Goal: Information Seeking & Learning: Check status

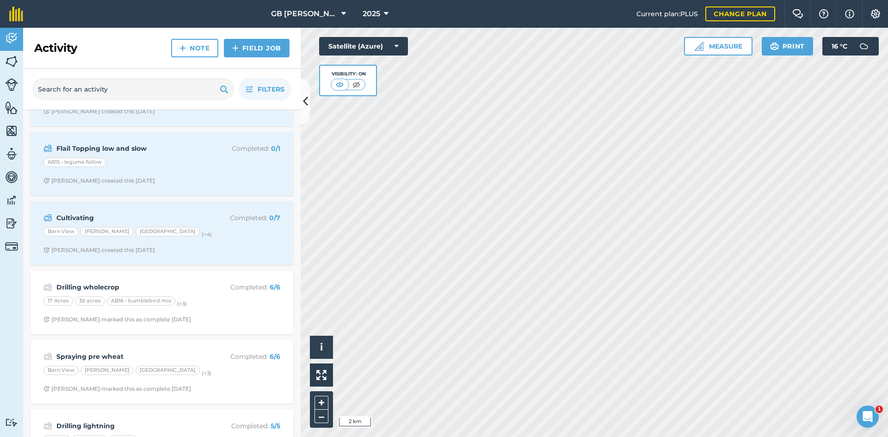
scroll to position [139, 0]
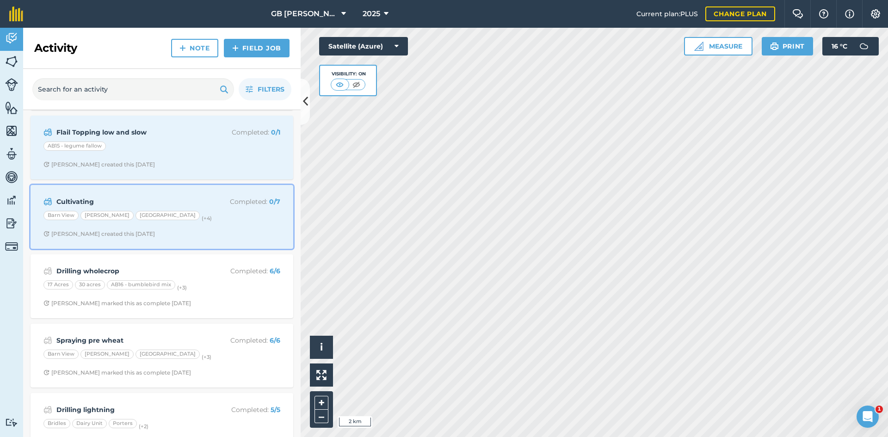
click at [234, 229] on div "Cultivating Completed : 0 / 7 Barn View [PERSON_NAME][GEOGRAPHIC_DATA] (+ 4 ) […" at bounding box center [162, 217] width 252 height 53
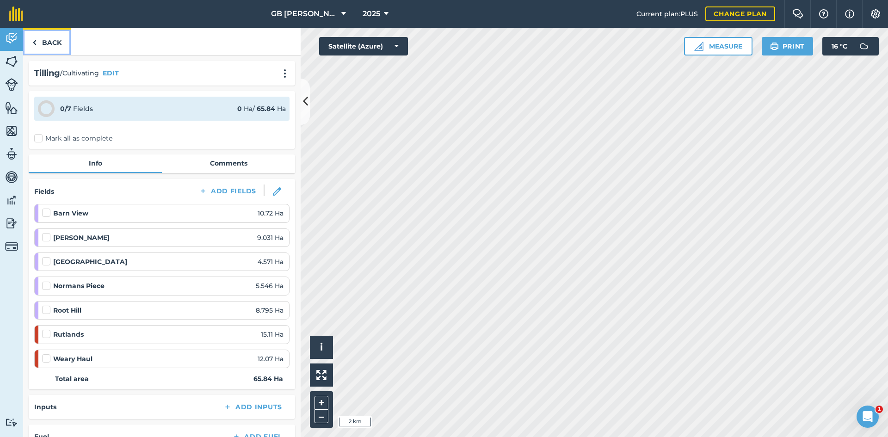
click at [36, 36] on link "Back" at bounding box center [47, 41] width 48 height 27
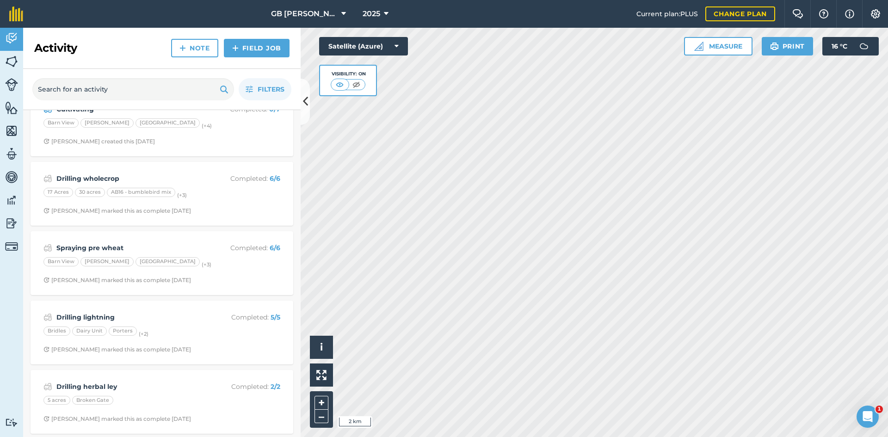
scroll to position [185, 0]
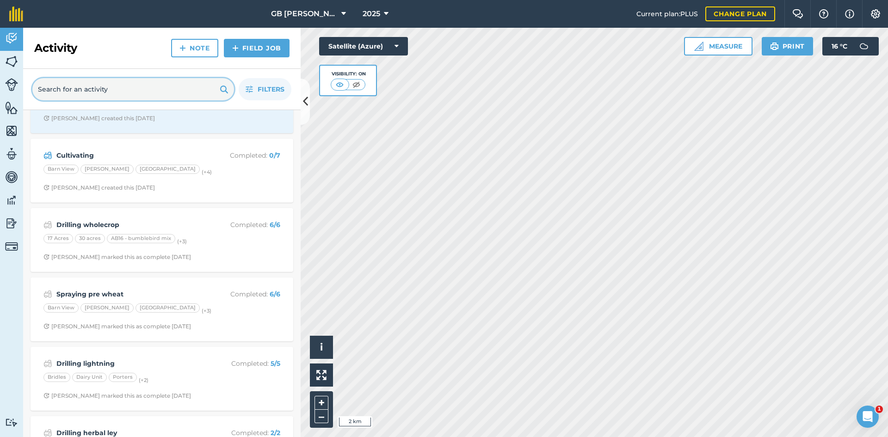
click at [93, 86] on input "text" at bounding box center [133, 89] width 202 height 22
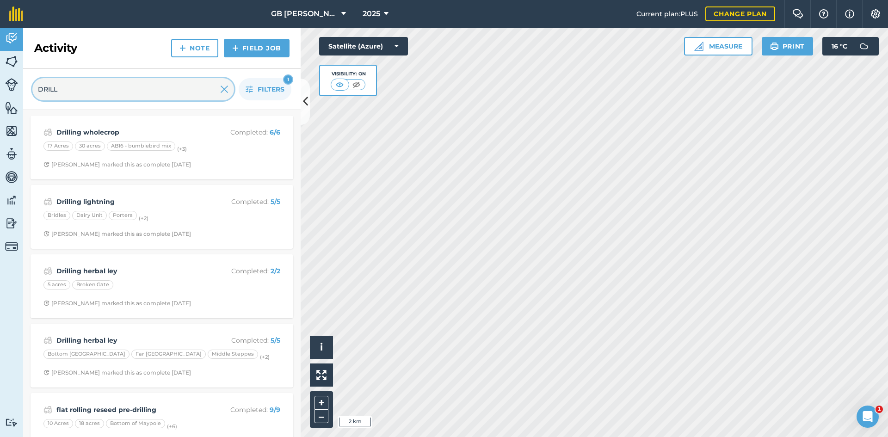
type input "DRILL"
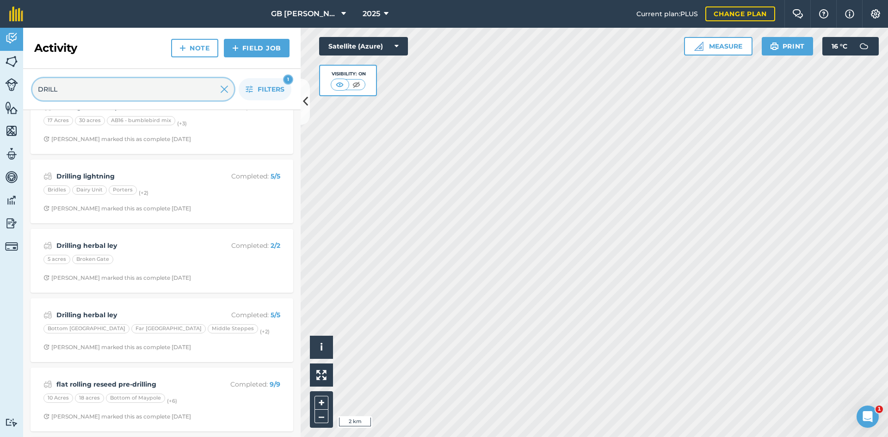
scroll to position [46, 0]
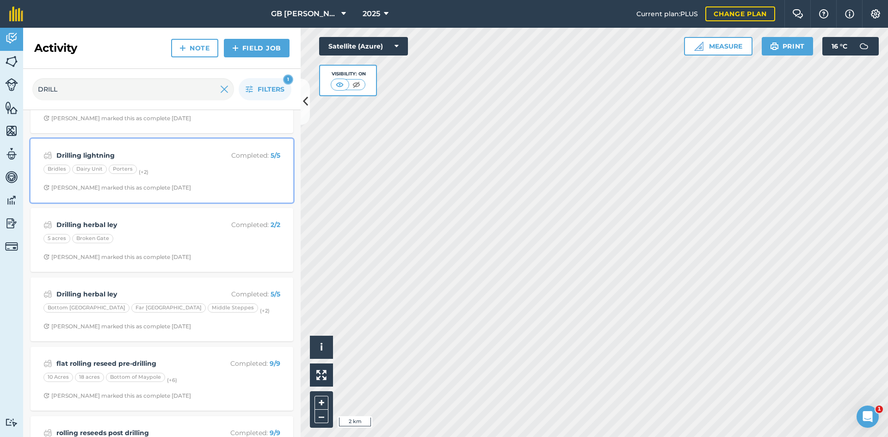
click at [213, 179] on div "Drilling lightning Completed : 5 / 5 Bridles Dairy Unit Porters (+ 2 ) [PERSON_…" at bounding box center [162, 170] width 252 height 53
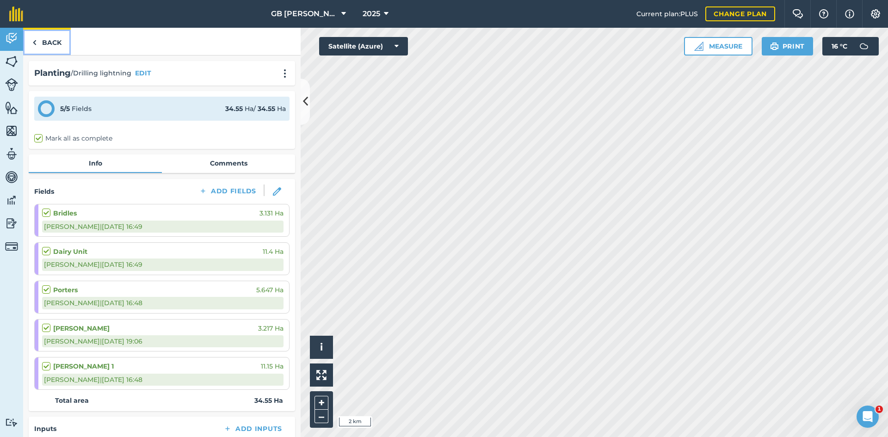
click at [62, 45] on link "Back" at bounding box center [47, 41] width 48 height 27
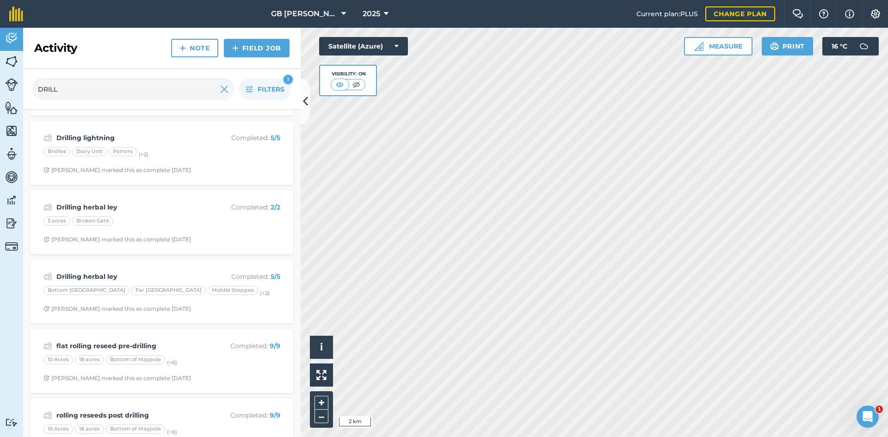
scroll to position [46, 0]
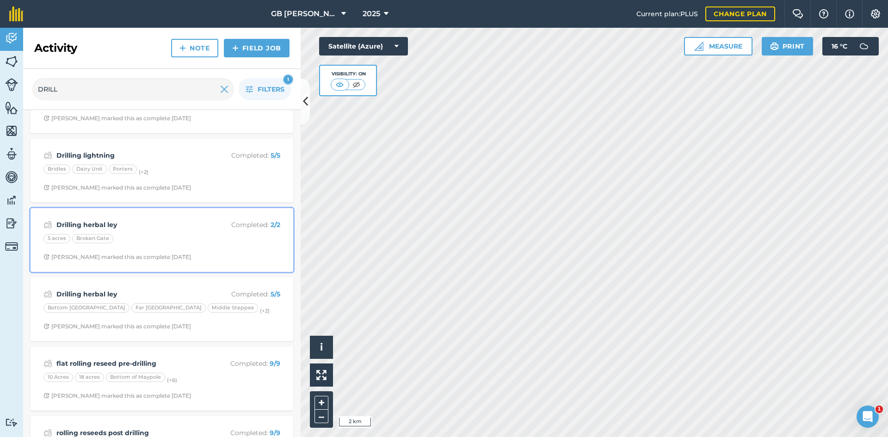
click at [212, 245] on div "5 acres [GEOGRAPHIC_DATA]" at bounding box center [161, 240] width 237 height 12
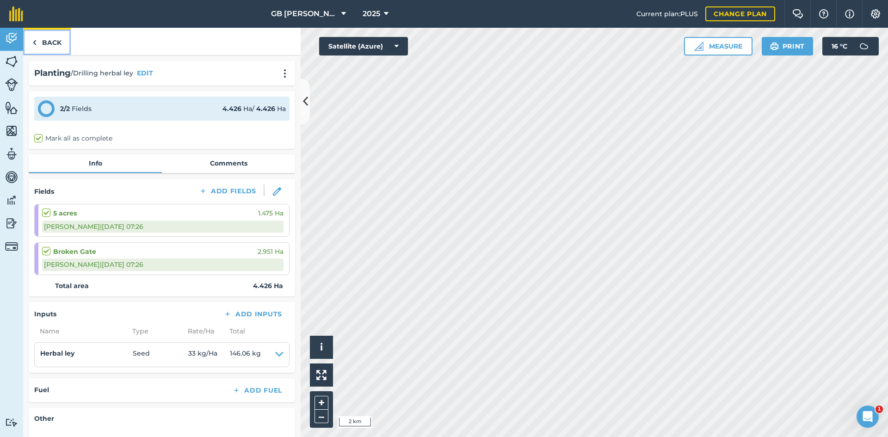
click at [53, 44] on link "Back" at bounding box center [47, 41] width 48 height 27
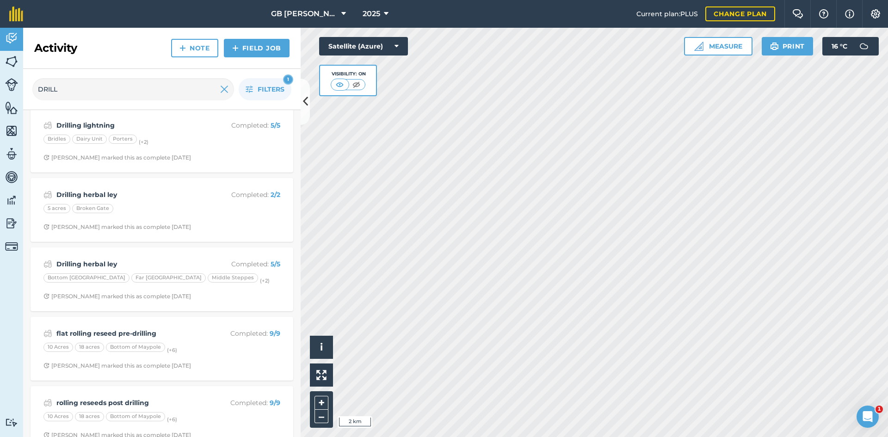
scroll to position [93, 0]
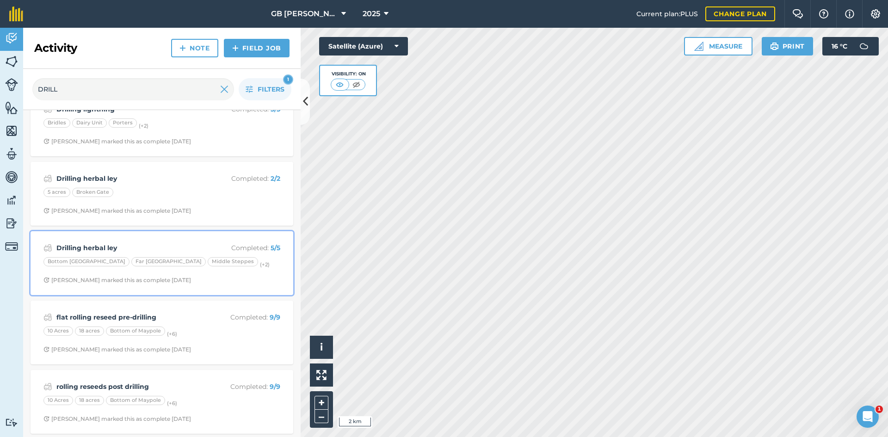
click at [201, 241] on div "Drilling herbal ley Completed : 5 / 5 Bottom Middle Plain Far [GEOGRAPHIC_DATA]…" at bounding box center [162, 263] width 252 height 53
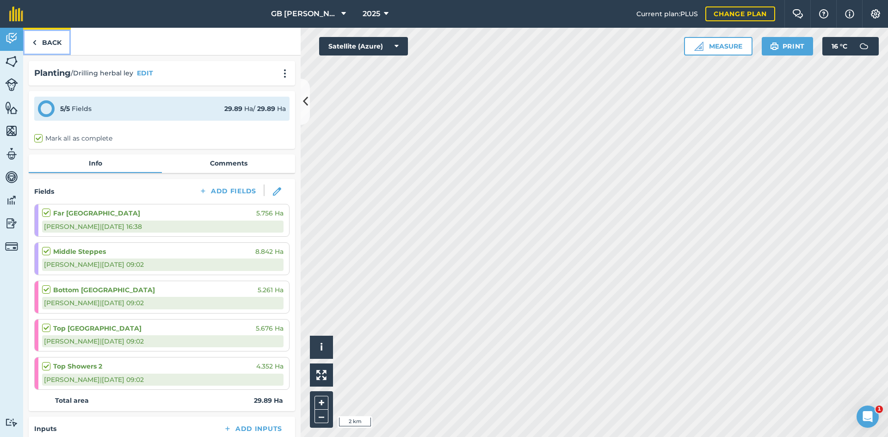
click at [50, 43] on link "Back" at bounding box center [47, 41] width 48 height 27
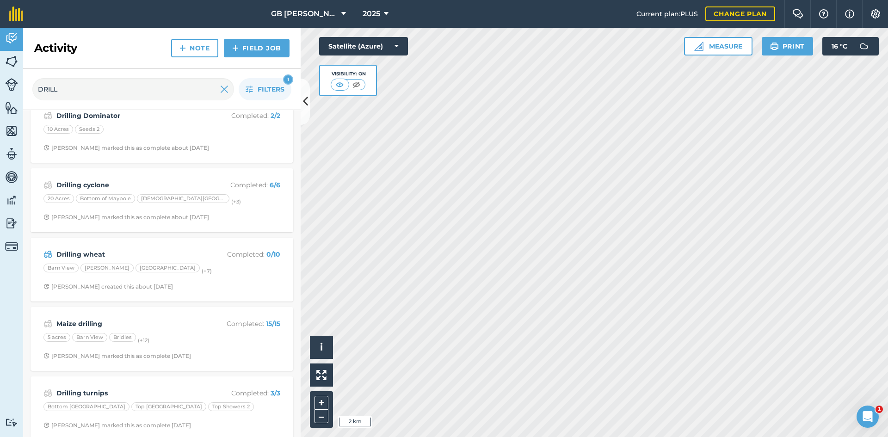
scroll to position [601, 0]
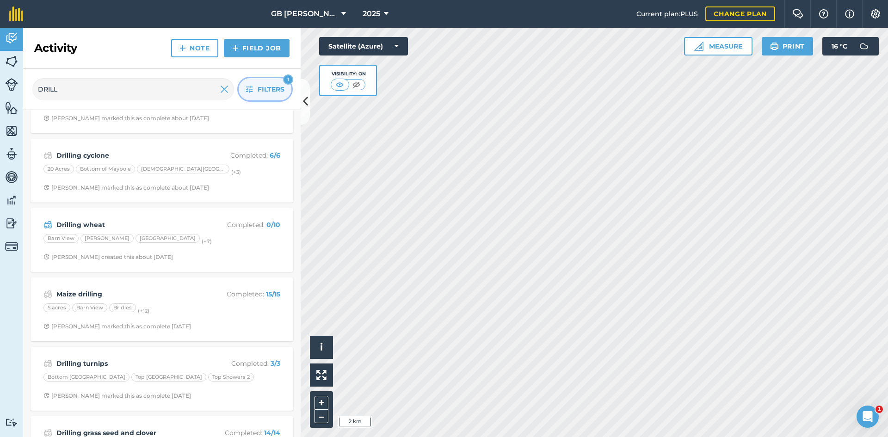
click at [254, 88] on button "Filters 1" at bounding box center [265, 89] width 53 height 22
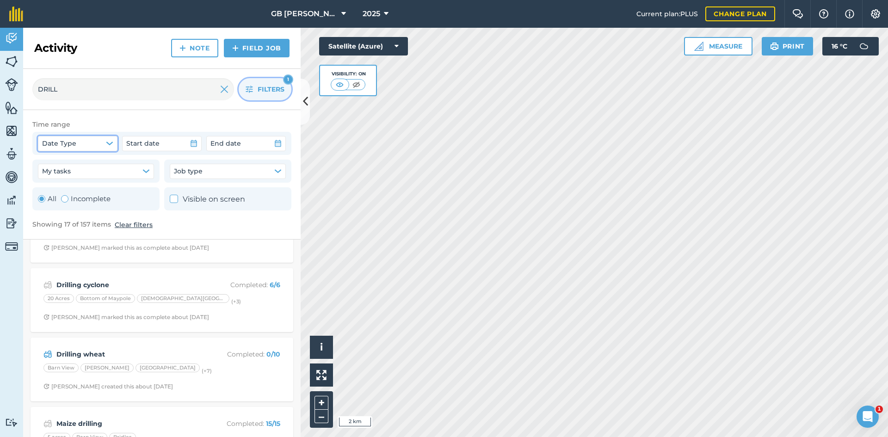
click at [115, 141] on button "Date Type" at bounding box center [78, 143] width 80 height 15
click at [91, 189] on label "Completed date" at bounding box center [80, 189] width 74 height 12
checkbox input "true"
click at [192, 145] on icon "button" at bounding box center [193, 143] width 7 height 7
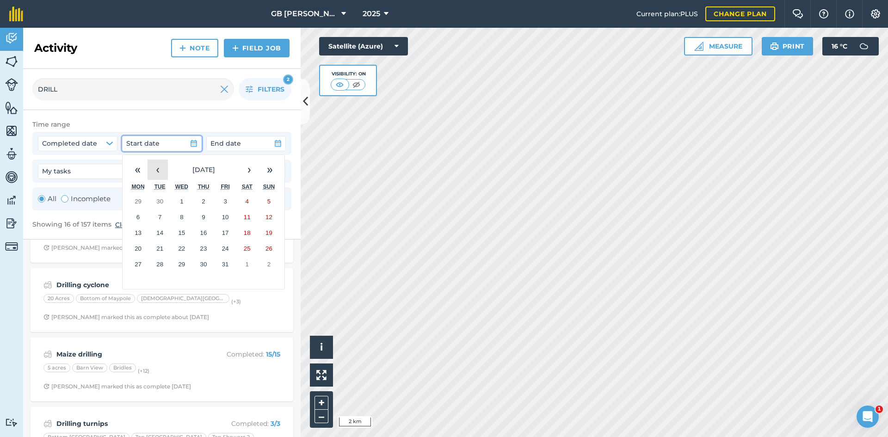
click at [154, 168] on button "‹" at bounding box center [158, 170] width 20 height 20
click at [137, 198] on abbr "1" at bounding box center [137, 201] width 3 height 7
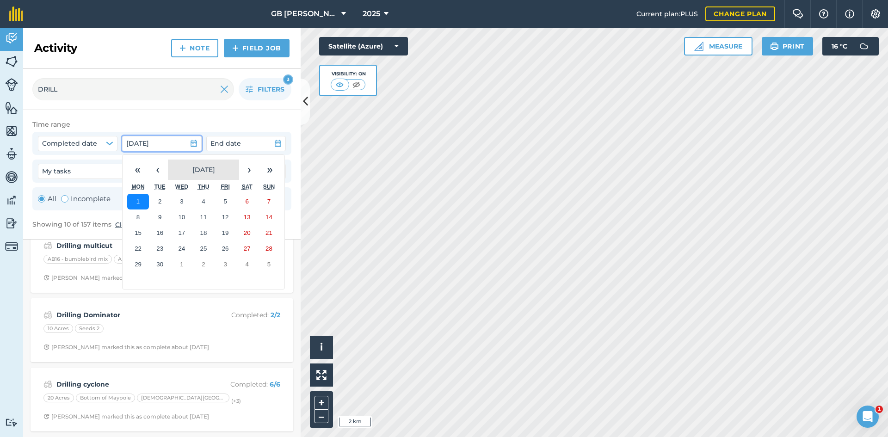
scroll to position [502, 0]
click at [162, 263] on abbr "30" at bounding box center [159, 264] width 7 height 7
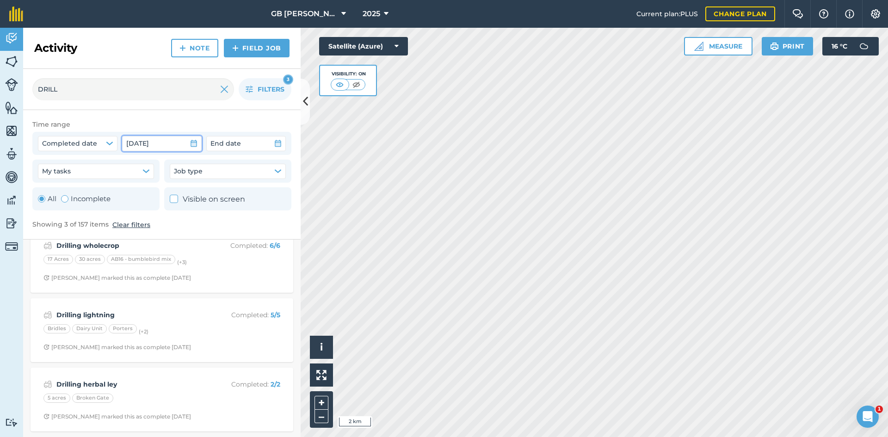
click at [194, 141] on icon "button" at bounding box center [194, 143] width 6 height 7
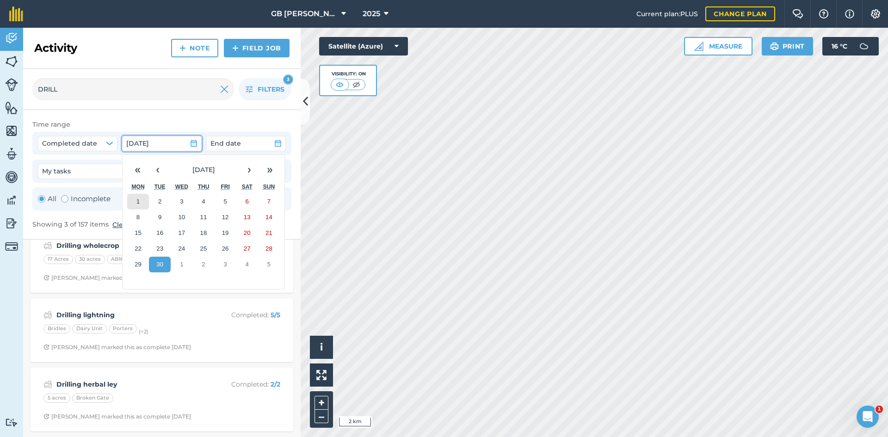
click at [139, 197] on button "1" at bounding box center [138, 202] width 22 height 16
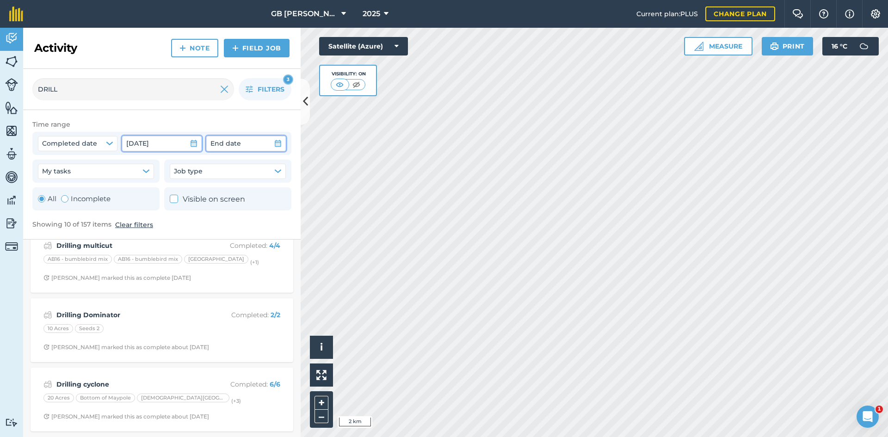
click at [276, 143] on icon "button" at bounding box center [277, 143] width 7 height 7
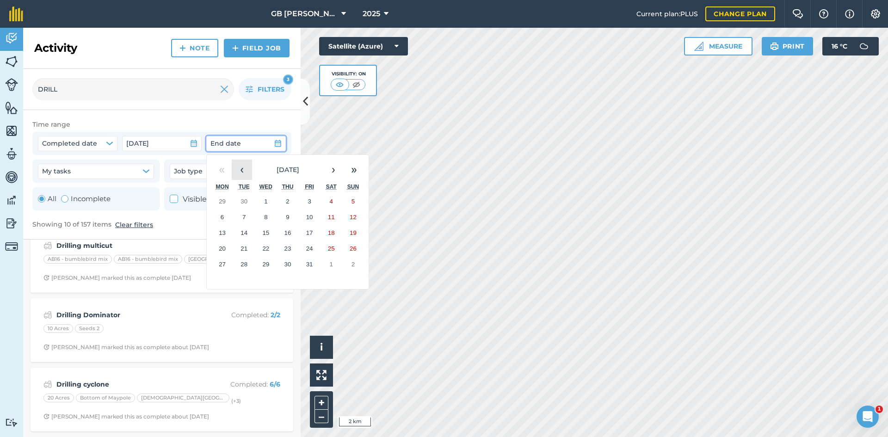
click at [251, 174] on button "‹" at bounding box center [242, 170] width 20 height 20
click at [247, 265] on abbr "30" at bounding box center [244, 264] width 7 height 7
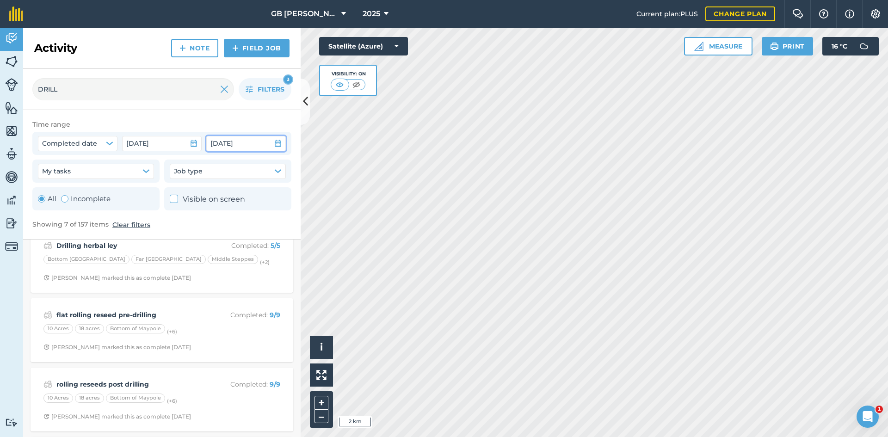
scroll to position [0, 0]
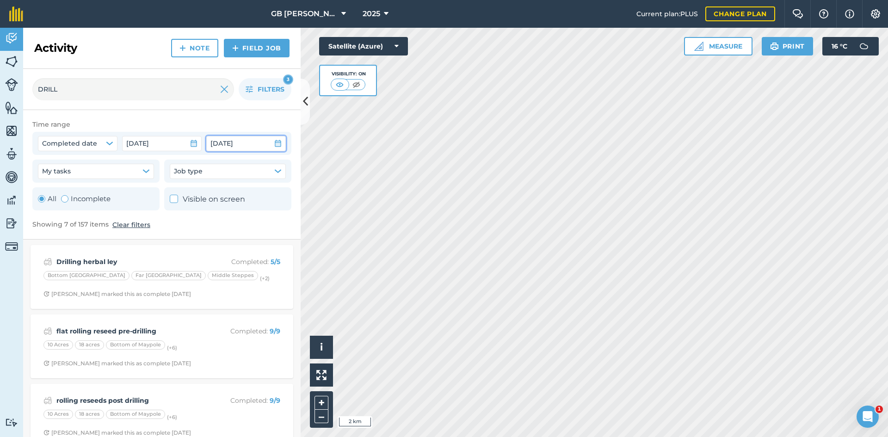
click at [281, 143] on icon "button" at bounding box center [277, 143] width 7 height 7
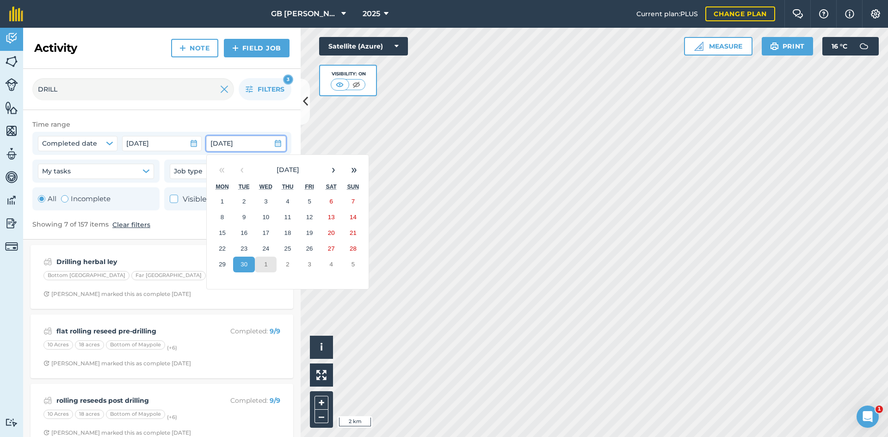
click at [270, 261] on button "1" at bounding box center [266, 265] width 22 height 16
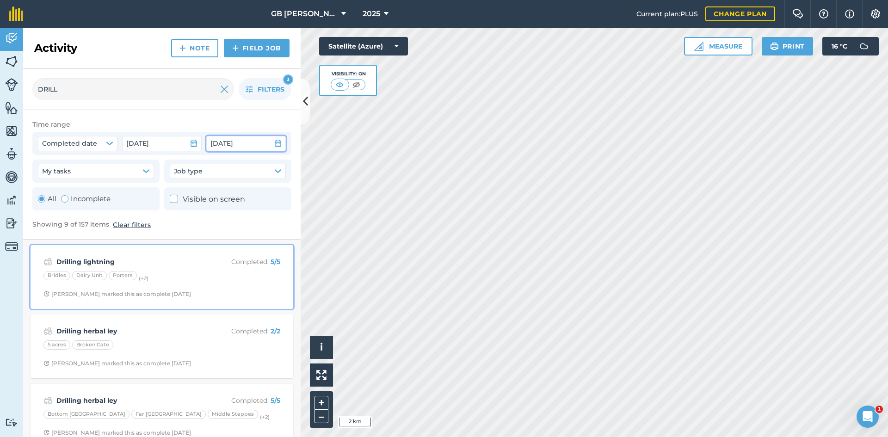
click at [181, 267] on strong "Drilling lightning" at bounding box center [129, 262] width 147 height 10
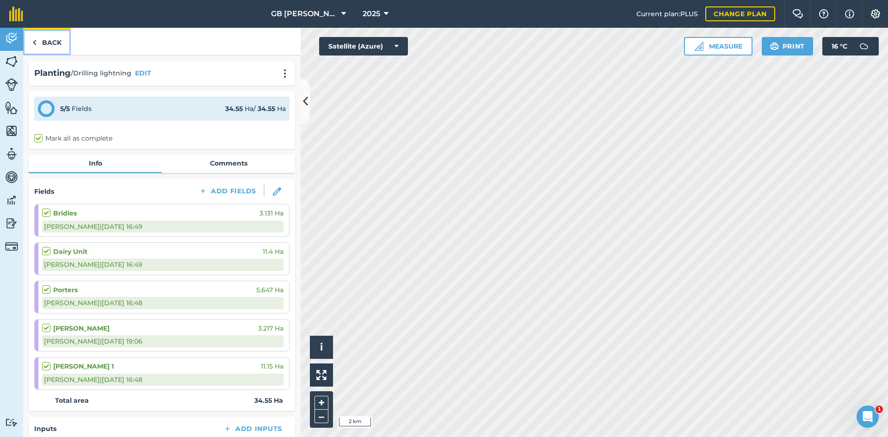
click at [56, 42] on link "Back" at bounding box center [47, 41] width 48 height 27
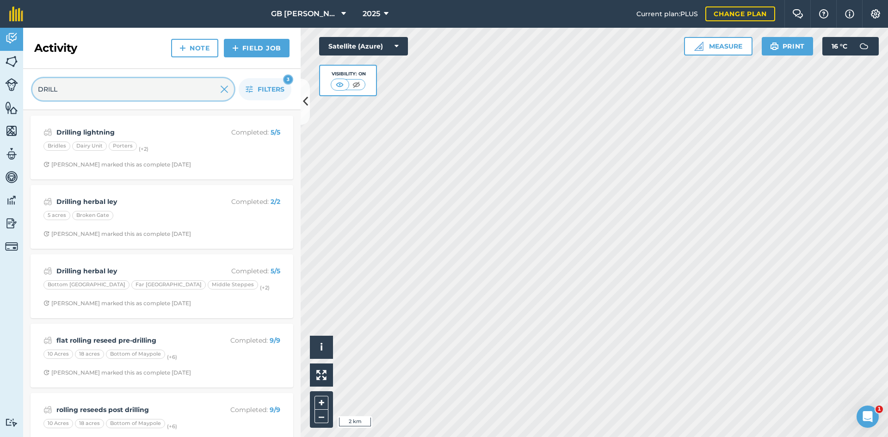
drag, startPoint x: 76, startPoint y: 91, endPoint x: 2, endPoint y: 94, distance: 73.6
click at [2, 94] on div "Activity Fields Livestock Features Maps Team Vehicles Data Reporting Billing Tu…" at bounding box center [444, 232] width 888 height 409
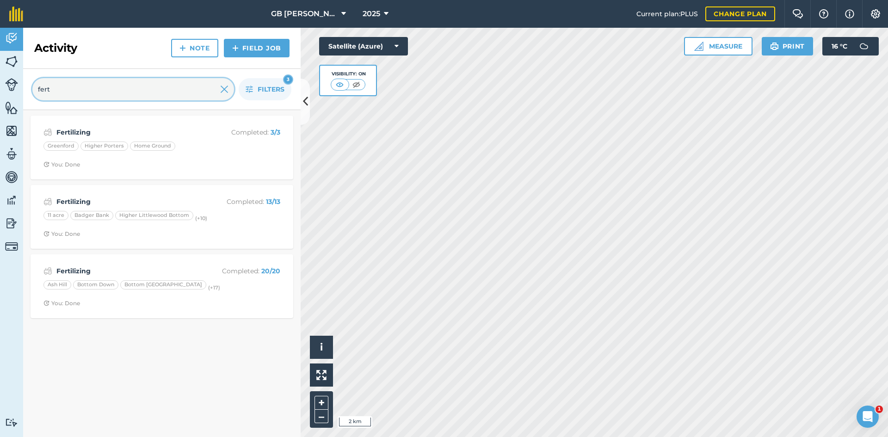
type input "fert"
click at [249, 92] on icon "button" at bounding box center [249, 89] width 7 height 7
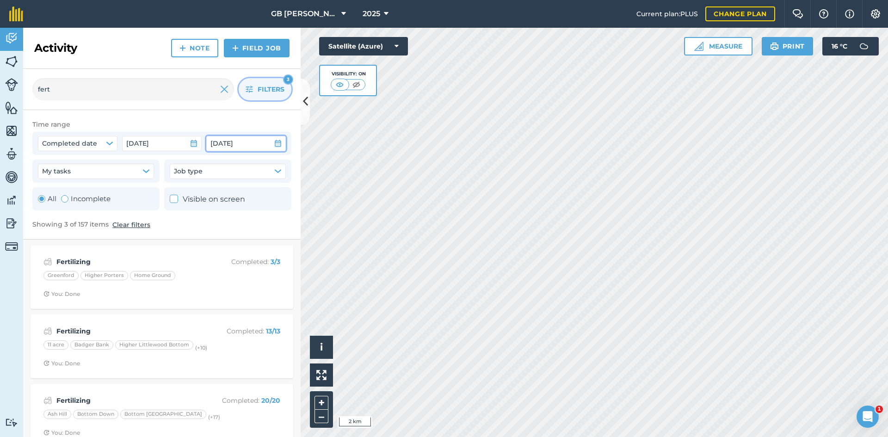
click at [278, 142] on icon "button" at bounding box center [278, 143] width 6 height 7
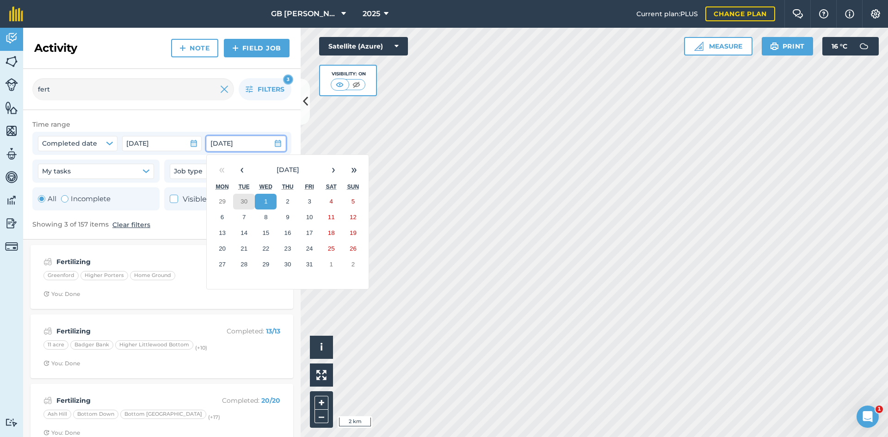
click at [245, 201] on abbr "30" at bounding box center [244, 201] width 7 height 7
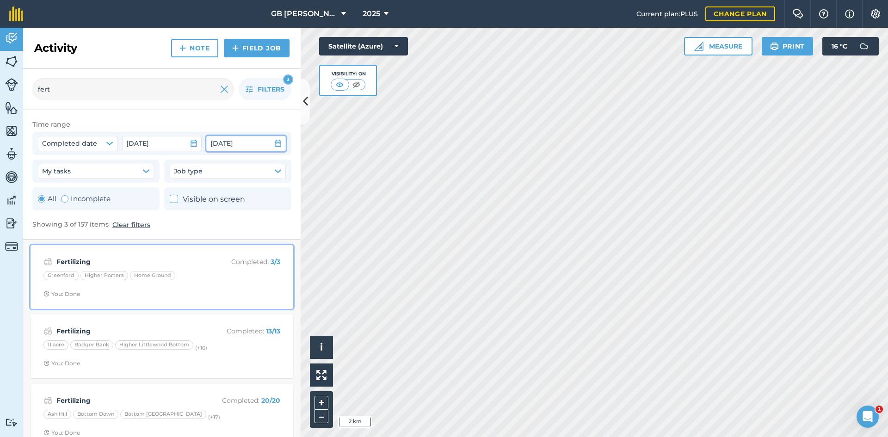
click at [201, 277] on div "Greenford Higher Porters Home Ground" at bounding box center [161, 277] width 237 height 12
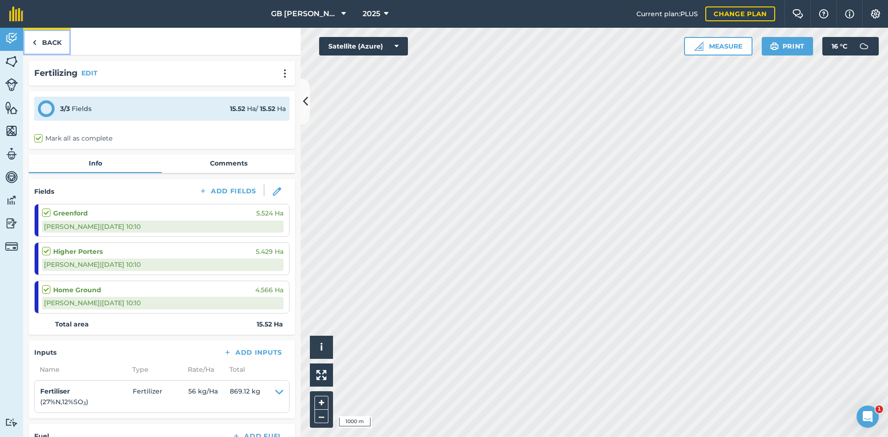
click at [55, 47] on link "Back" at bounding box center [47, 41] width 48 height 27
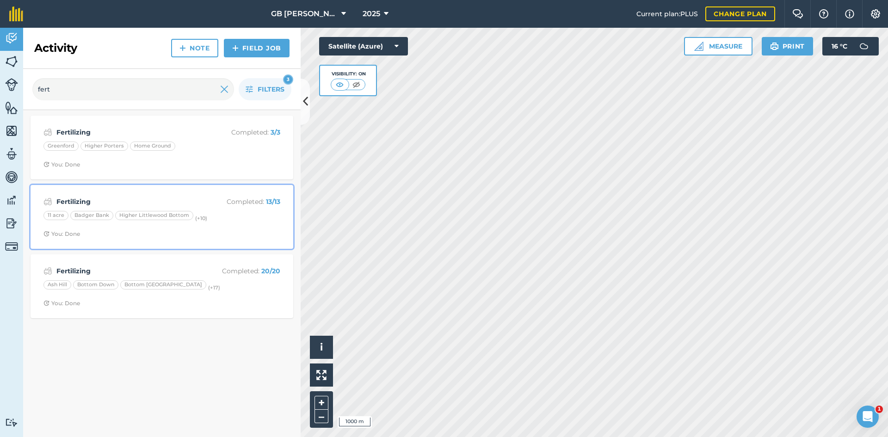
click at [232, 226] on div "Fertilizing Completed : 13 / 13 11 acre Badger Bank Higher Littlewood Bottom (+…" at bounding box center [162, 217] width 252 height 53
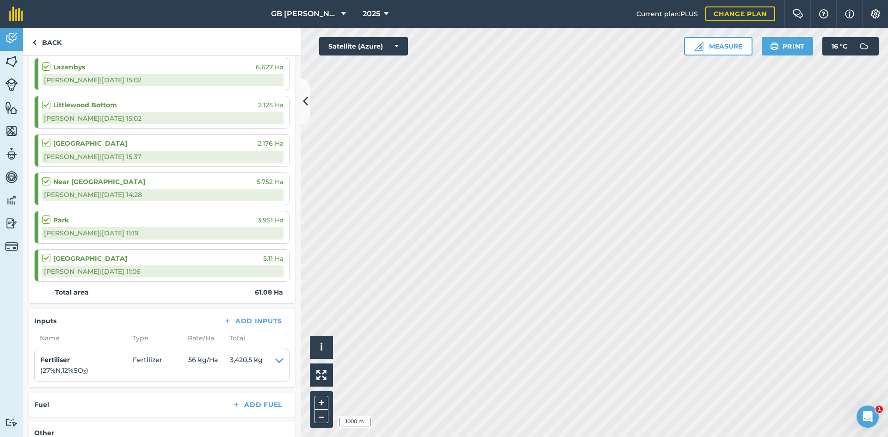
scroll to position [416, 0]
click at [54, 43] on link "Back" at bounding box center [47, 41] width 48 height 27
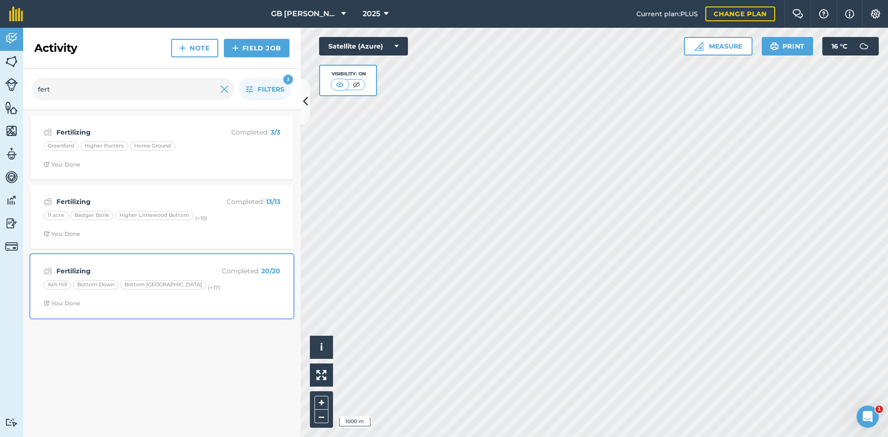
click at [212, 291] on div "Ash Hill Bottom Down Bottom [GEOGRAPHIC_DATA] (+ 17 )" at bounding box center [161, 286] width 237 height 12
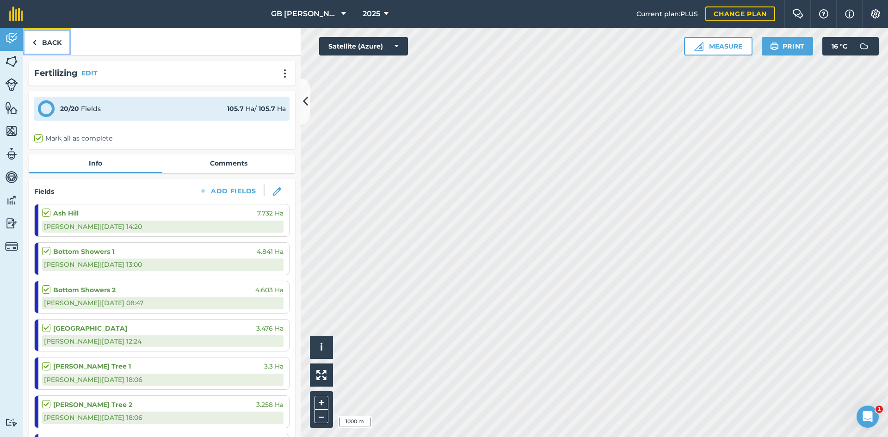
click at [50, 38] on link "Back" at bounding box center [47, 41] width 48 height 27
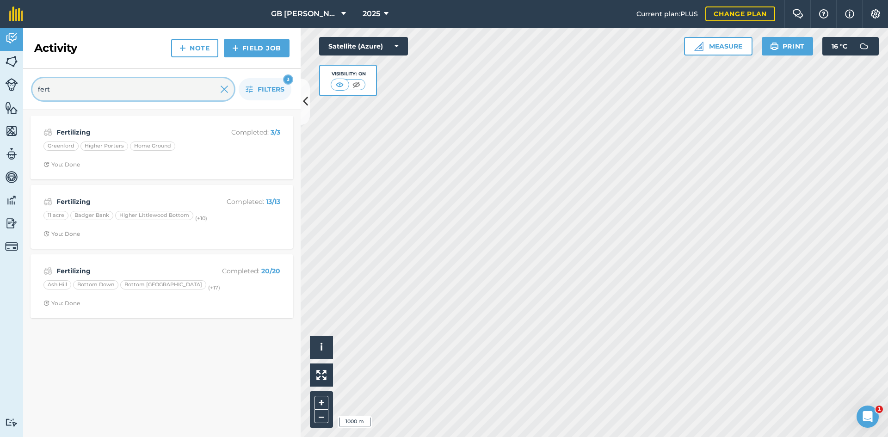
click at [0, 99] on html "GB [PERSON_NAME] Farms 2025 Current plan : PLUS Change plan Farm Chat Help Info…" at bounding box center [444, 218] width 888 height 437
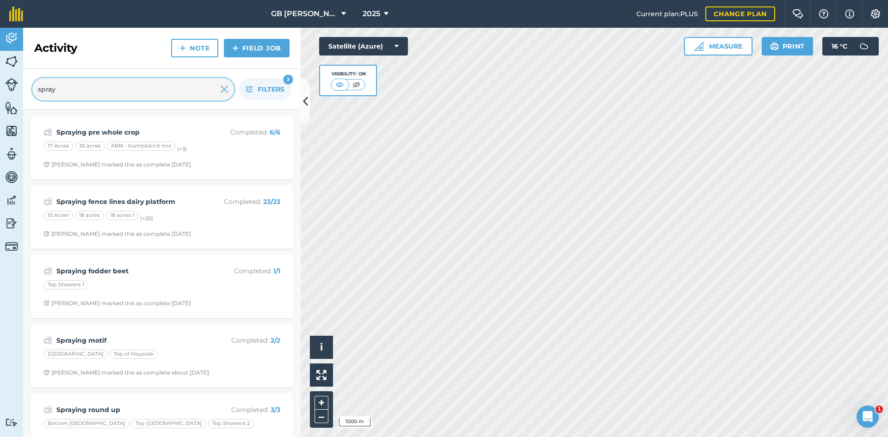
type input "spray"
click at [253, 84] on button "Filters 3" at bounding box center [265, 89] width 53 height 22
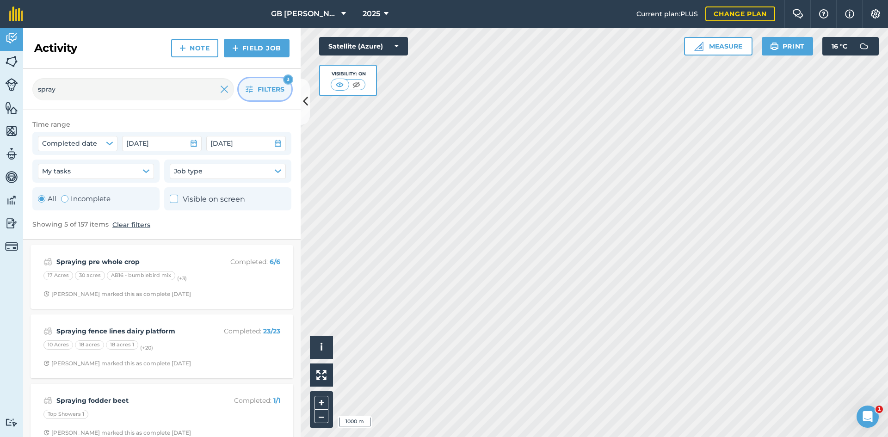
click at [253, 84] on button "Filters 3" at bounding box center [265, 89] width 53 height 22
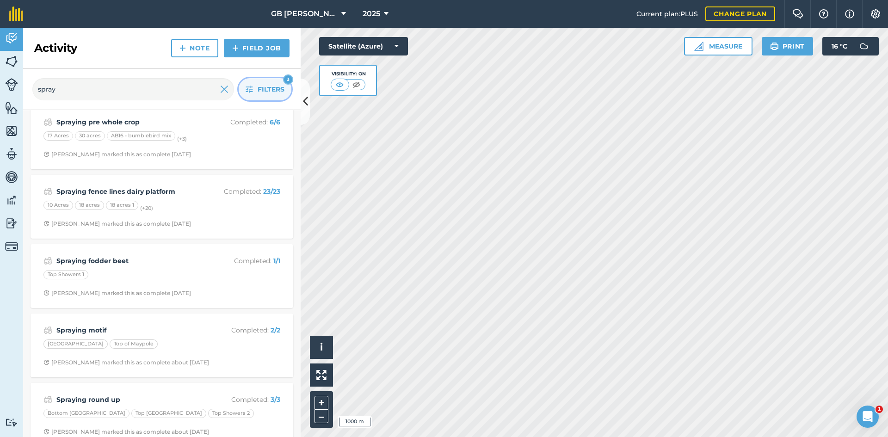
scroll to position [25, 0]
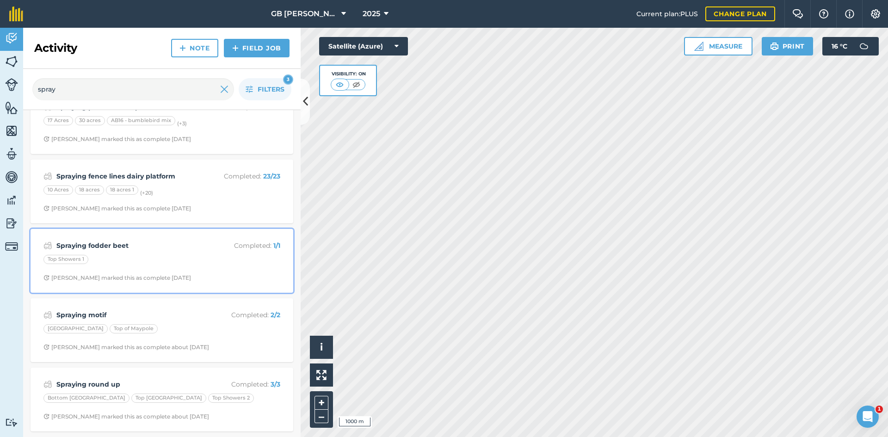
click at [210, 253] on div "Spraying fodder beet Completed : 1 / 1 Top Showers 1 [PERSON_NAME] marked this …" at bounding box center [162, 261] width 252 height 53
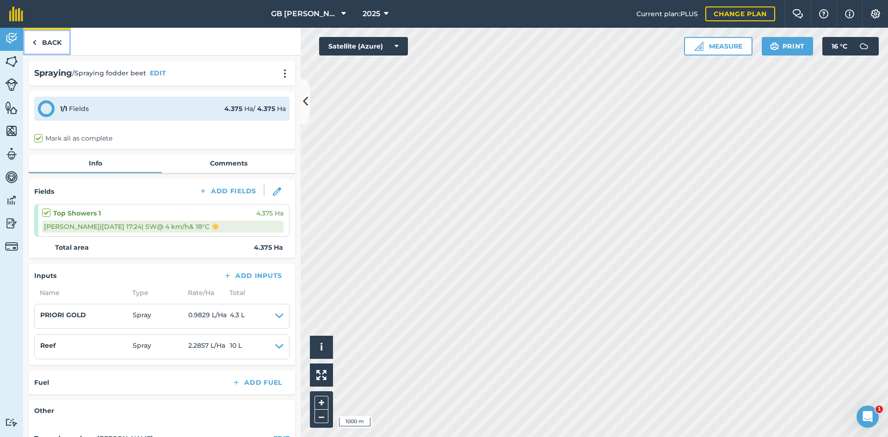
click at [54, 42] on link "Back" at bounding box center [47, 41] width 48 height 27
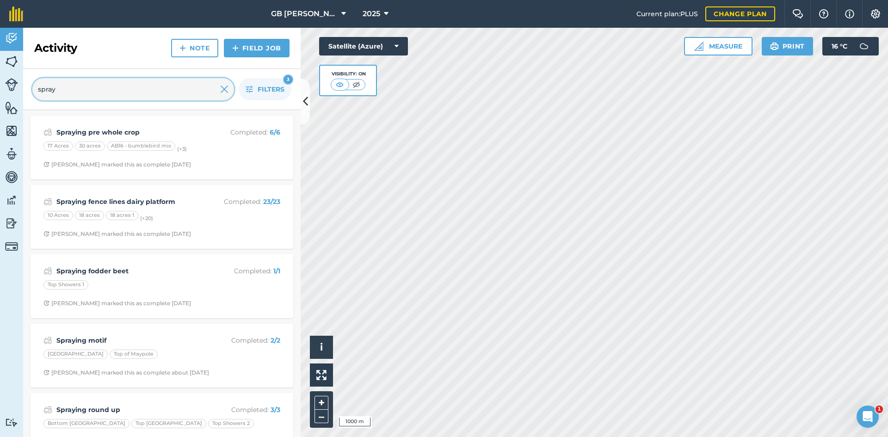
drag, startPoint x: 105, startPoint y: 88, endPoint x: -16, endPoint y: 88, distance: 120.7
click at [0, 88] on html "GB [PERSON_NAME] Farms 2025 Current plan : PLUS Change plan Farm Chat Help Info…" at bounding box center [444, 218] width 888 height 437
type input "drill"
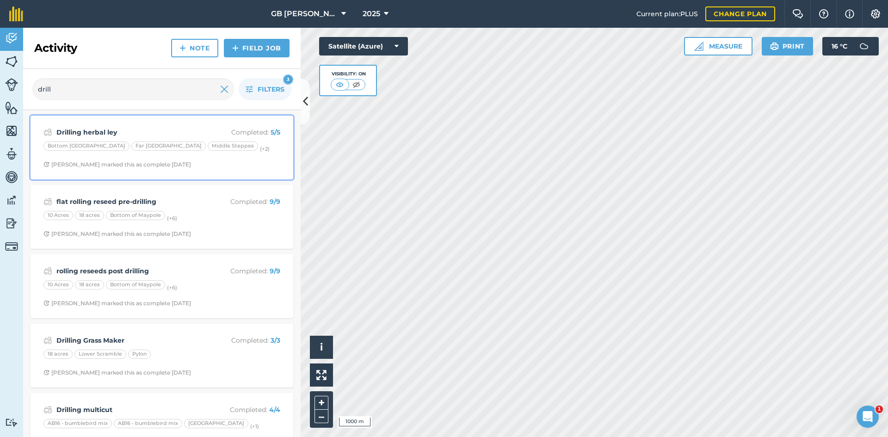
click at [243, 147] on div "Bottom [GEOGRAPHIC_DATA] [GEOGRAPHIC_DATA] [GEOGRAPHIC_DATA] (+ 2 )" at bounding box center [161, 148] width 237 height 12
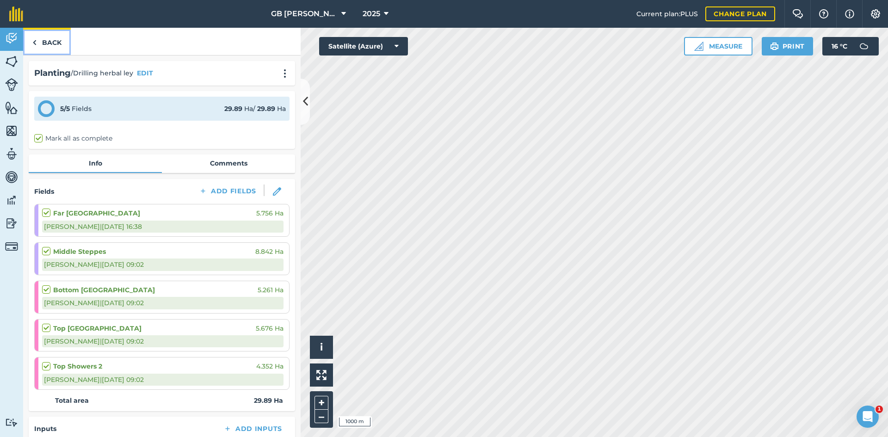
click at [49, 43] on link "Back" at bounding box center [47, 41] width 48 height 27
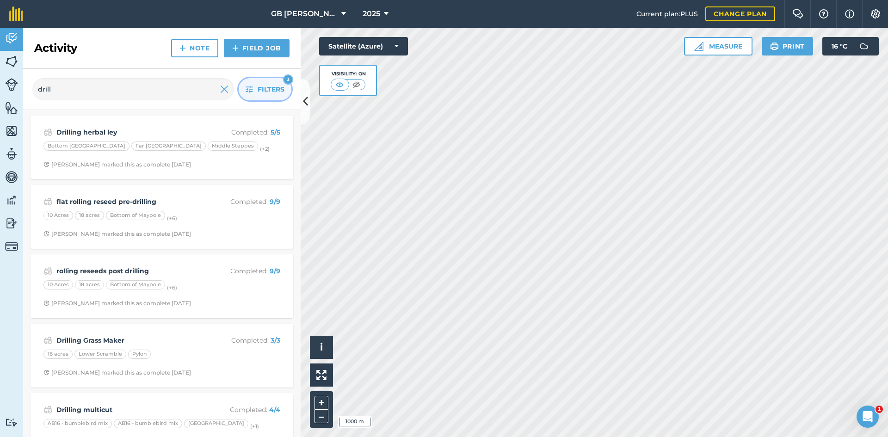
click at [270, 94] on span "Filters" at bounding box center [271, 89] width 27 height 10
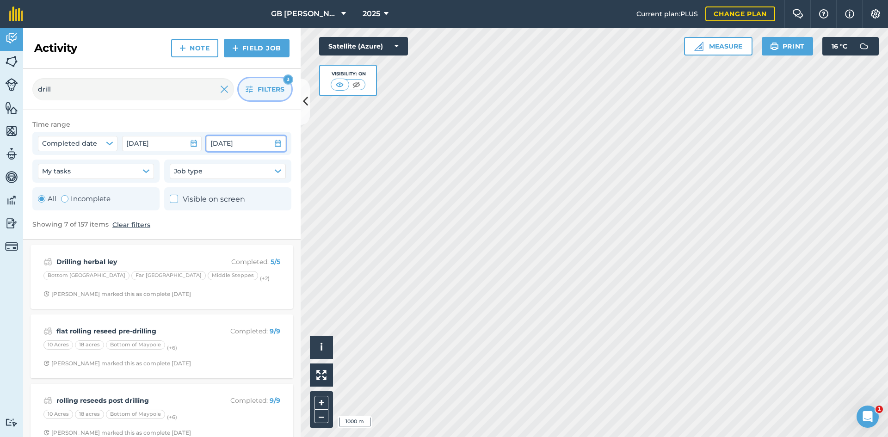
click at [280, 141] on icon "button" at bounding box center [278, 143] width 6 height 7
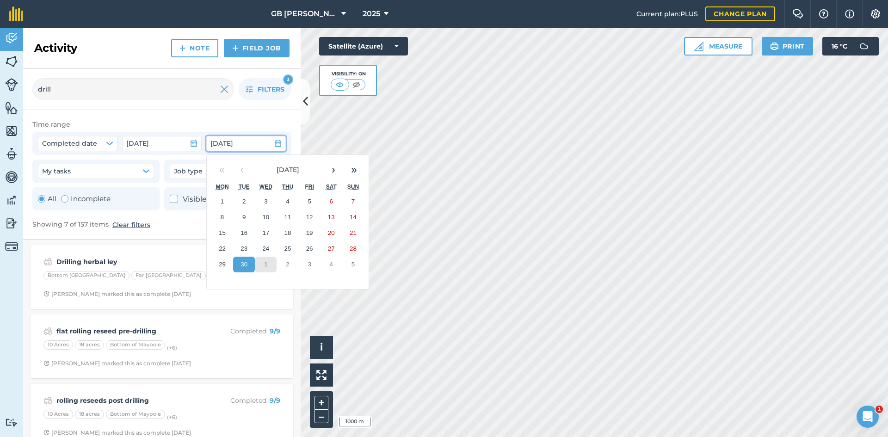
click at [263, 261] on button "1" at bounding box center [266, 265] width 22 height 16
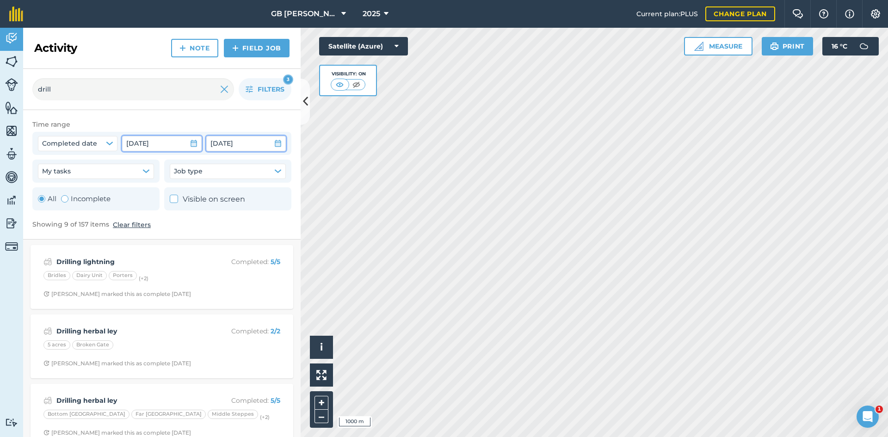
click at [192, 144] on icon "button" at bounding box center [193, 143] width 7 height 7
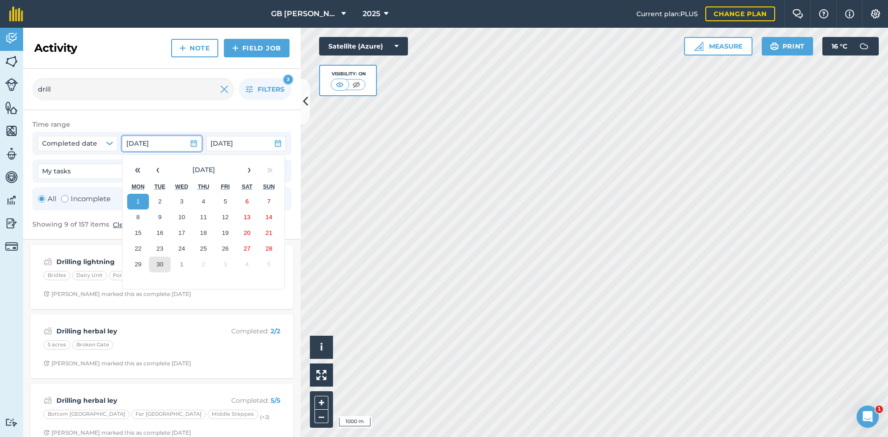
click at [165, 263] on button "30" at bounding box center [160, 265] width 22 height 16
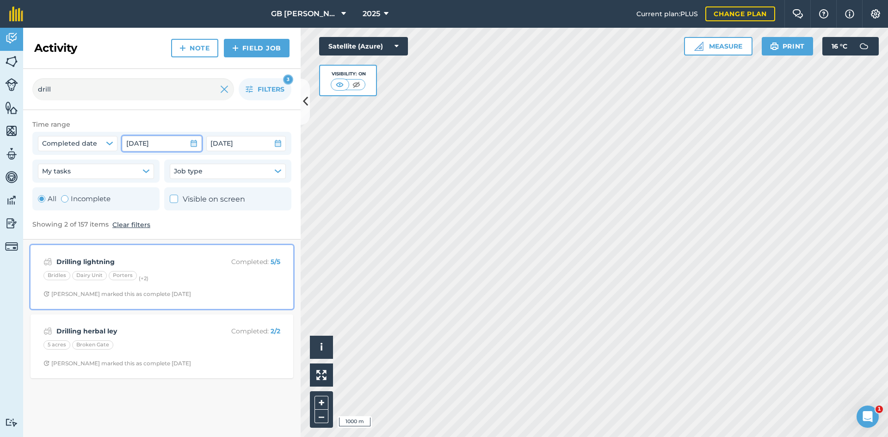
click at [198, 267] on div "Drilling lightning Completed : 5 / 5 Bridles Dairy Unit Porters (+ 2 ) [PERSON_…" at bounding box center [162, 277] width 252 height 53
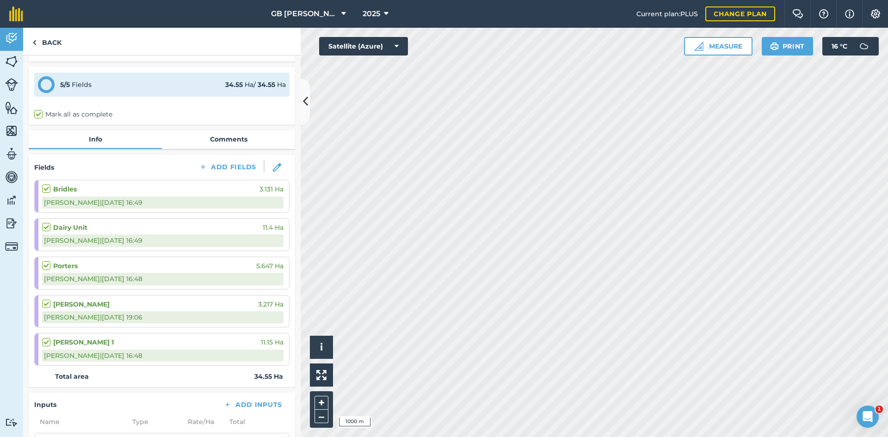
scroll to position [46, 0]
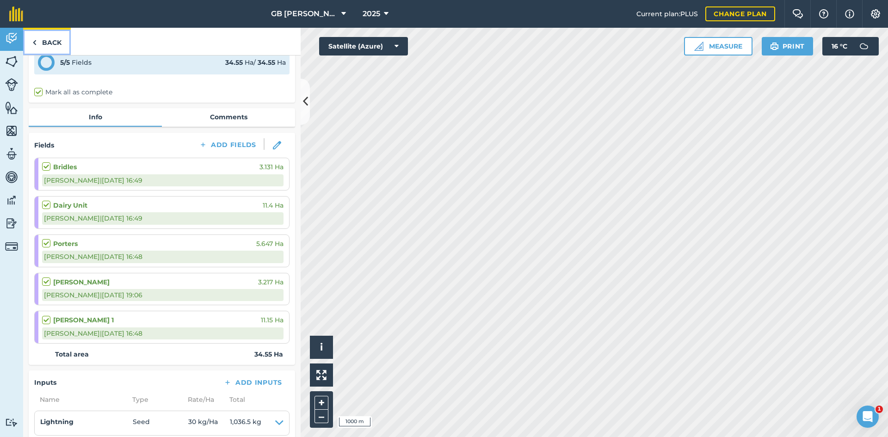
click at [53, 42] on link "Back" at bounding box center [47, 41] width 48 height 27
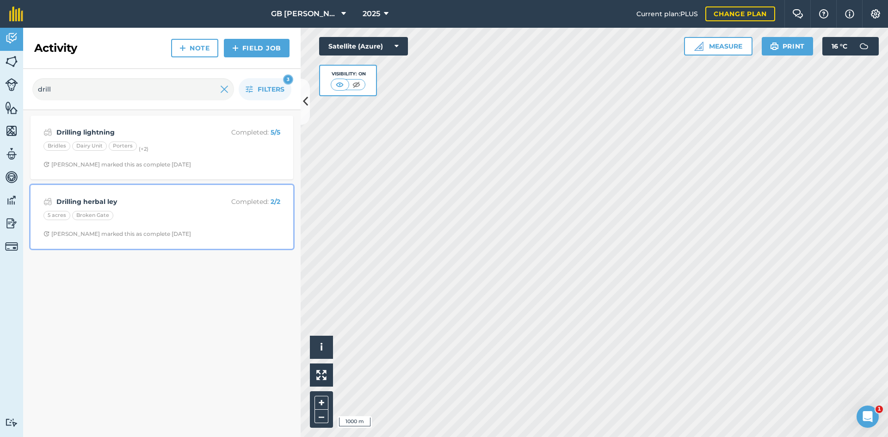
click at [174, 211] on div "5 acres [GEOGRAPHIC_DATA]" at bounding box center [161, 217] width 237 height 12
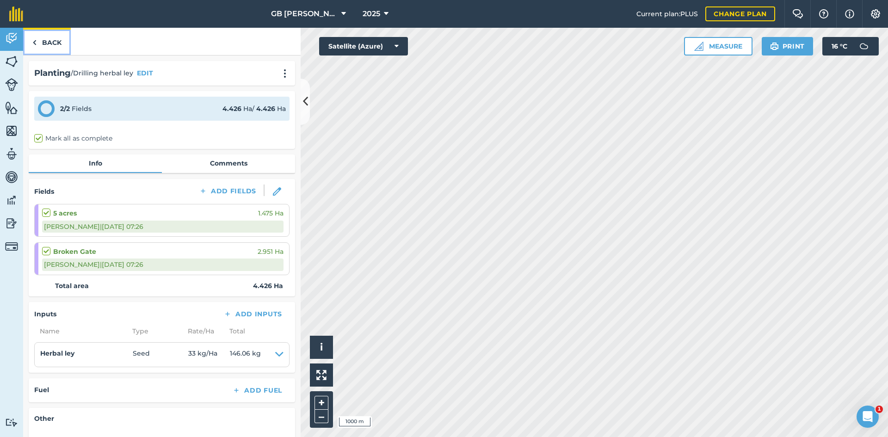
click at [54, 41] on link "Back" at bounding box center [47, 41] width 48 height 27
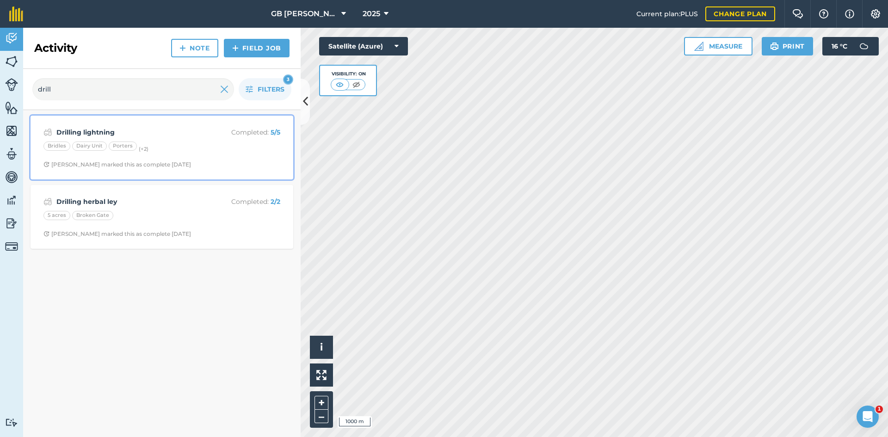
click at [204, 152] on div "Bridles Dairy Unit Porters (+ 2 )" at bounding box center [161, 148] width 237 height 12
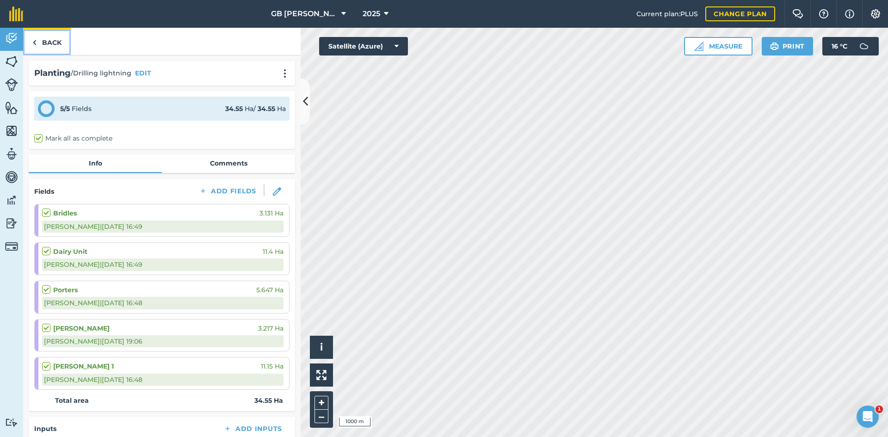
click at [45, 42] on link "Back" at bounding box center [47, 41] width 48 height 27
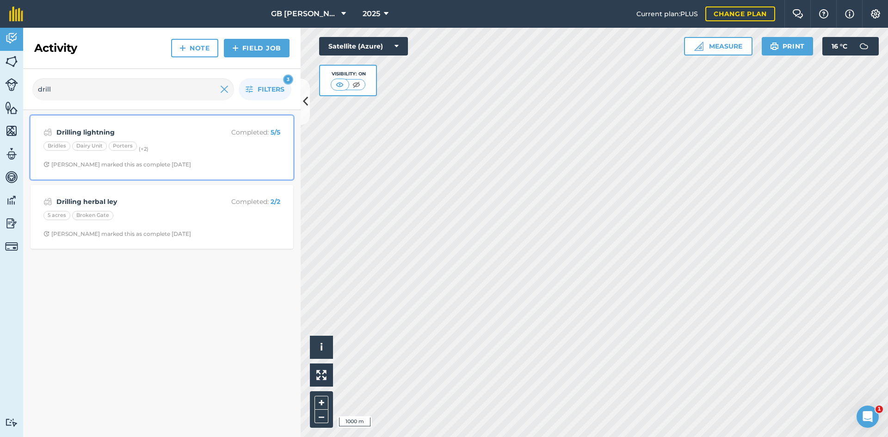
click at [215, 155] on div "Drilling lightning Completed : 5 / 5 Bridles Dairy Unit Porters (+ 2 ) [PERSON_…" at bounding box center [162, 147] width 252 height 53
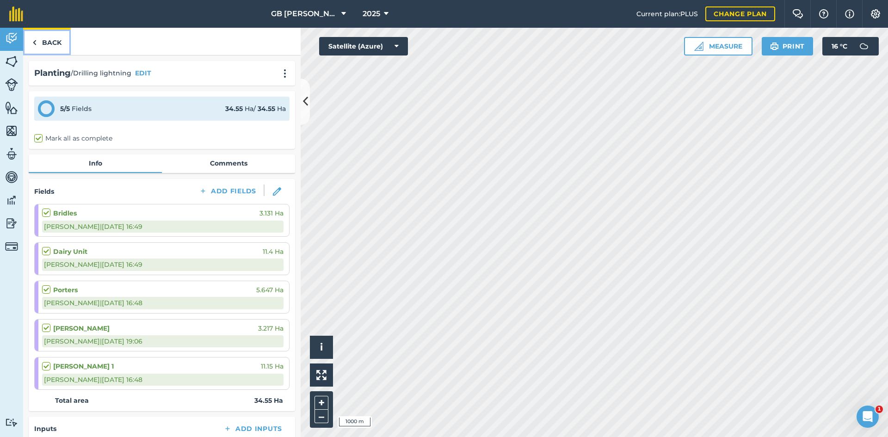
click at [54, 47] on link "Back" at bounding box center [47, 41] width 48 height 27
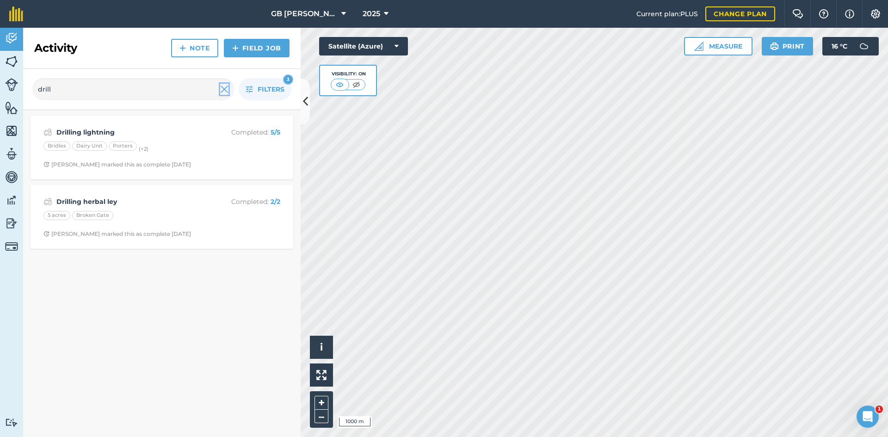
click at [223, 88] on img at bounding box center [224, 89] width 8 height 11
click at [165, 93] on input "text" at bounding box center [133, 89] width 202 height 22
type input "fert"
click at [257, 92] on button "Filters 3" at bounding box center [265, 89] width 53 height 22
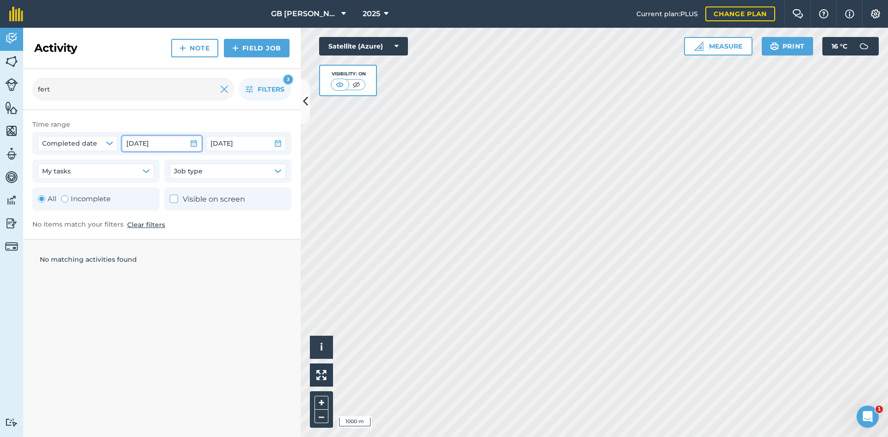
click at [198, 142] on button "[DATE]" at bounding box center [162, 143] width 80 height 15
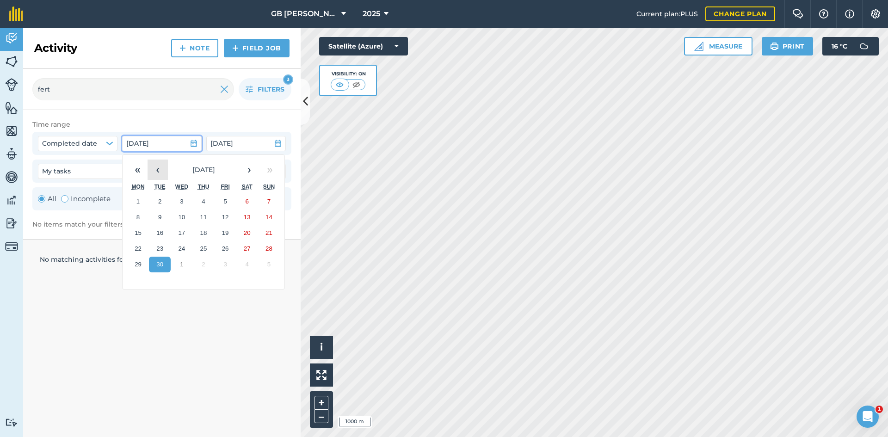
click at [163, 169] on button "‹" at bounding box center [158, 170] width 20 height 20
click at [250, 172] on button "›" at bounding box center [249, 170] width 20 height 20
click at [140, 198] on button "1" at bounding box center [138, 202] width 22 height 16
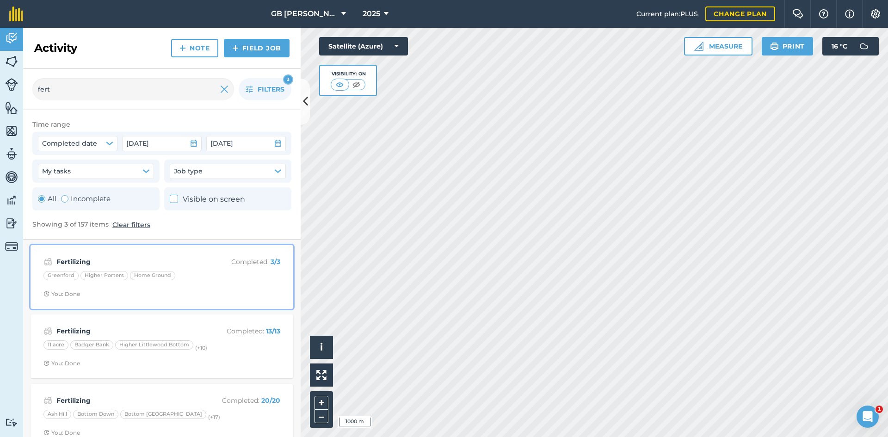
click at [193, 264] on strong "Fertilizing" at bounding box center [129, 262] width 147 height 10
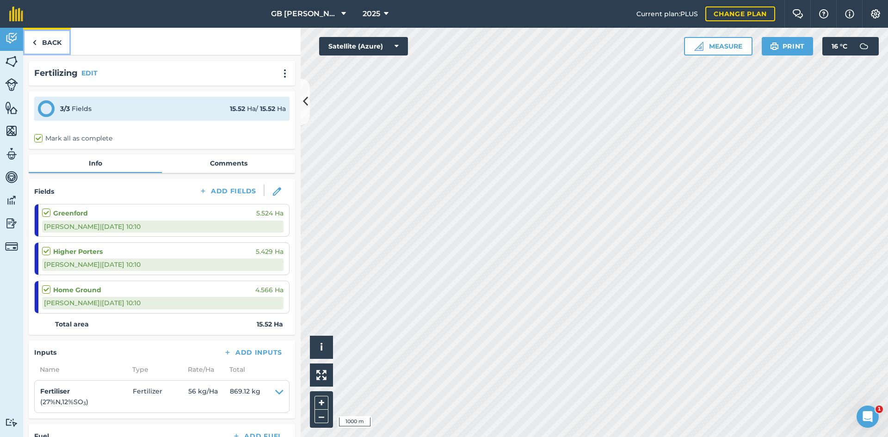
click at [56, 45] on link "Back" at bounding box center [47, 41] width 48 height 27
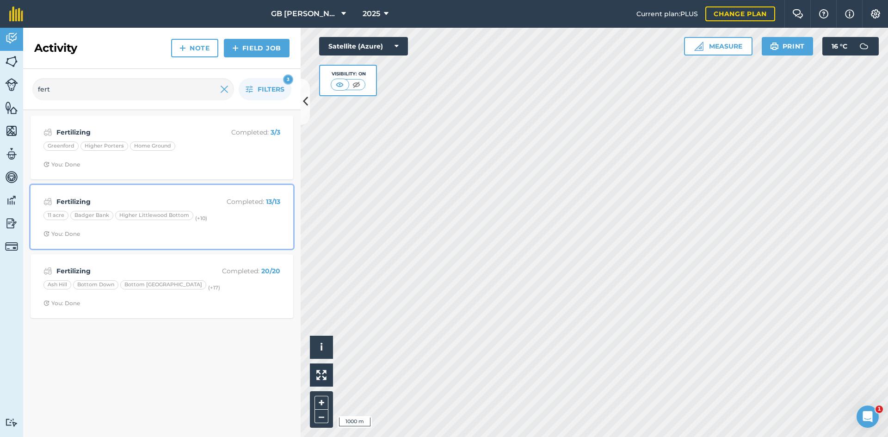
click at [143, 235] on span "You: Done" at bounding box center [161, 233] width 237 height 7
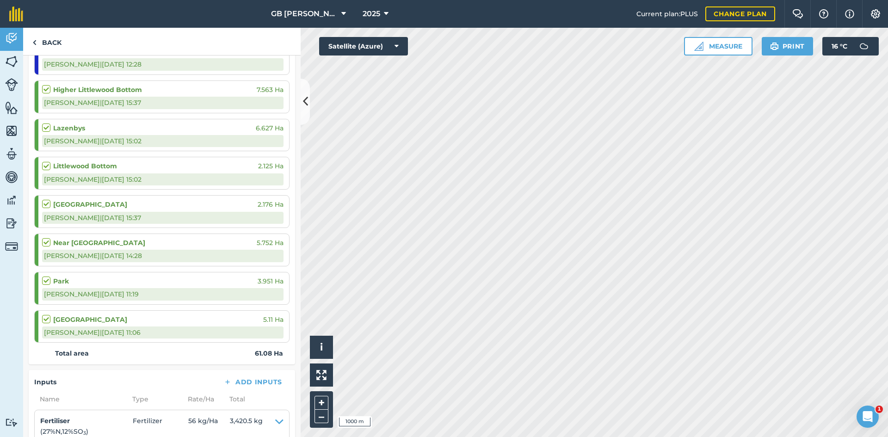
scroll to position [463, 0]
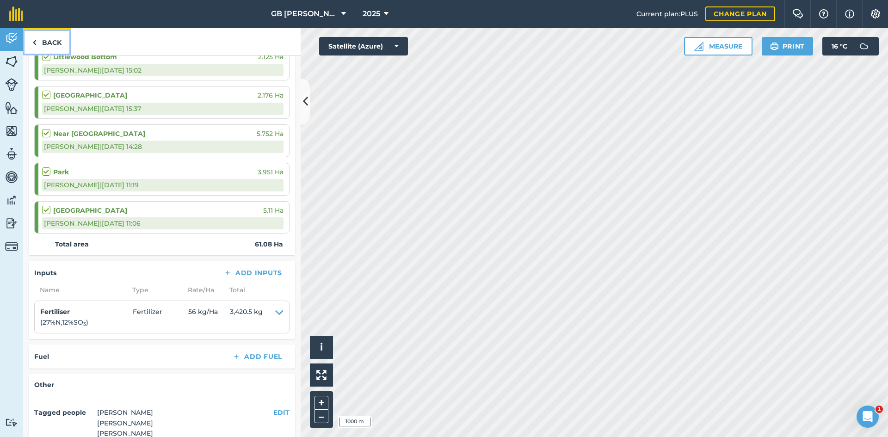
click at [45, 40] on link "Back" at bounding box center [47, 41] width 48 height 27
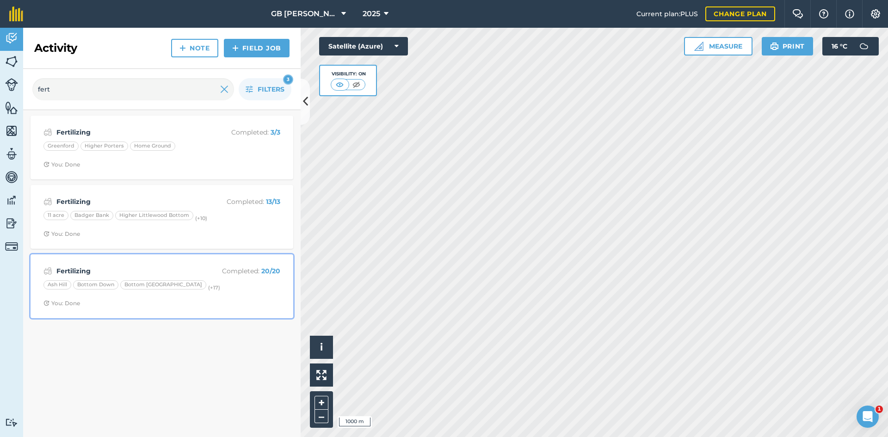
click at [200, 303] on span "You: Done" at bounding box center [161, 303] width 237 height 7
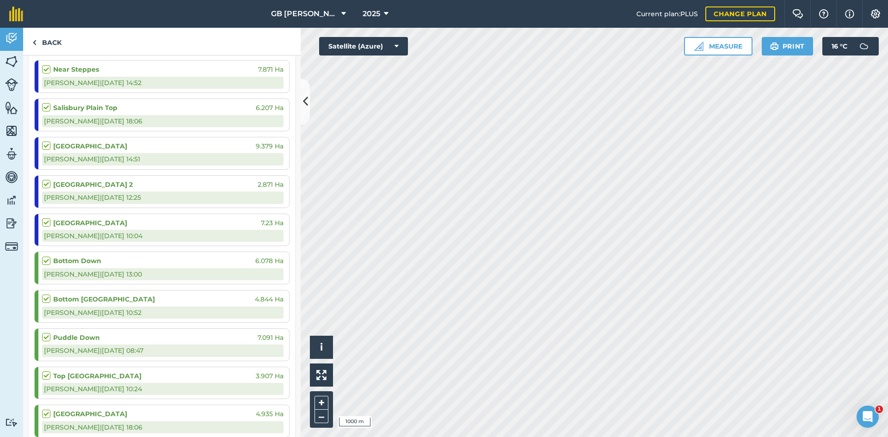
scroll to position [601, 0]
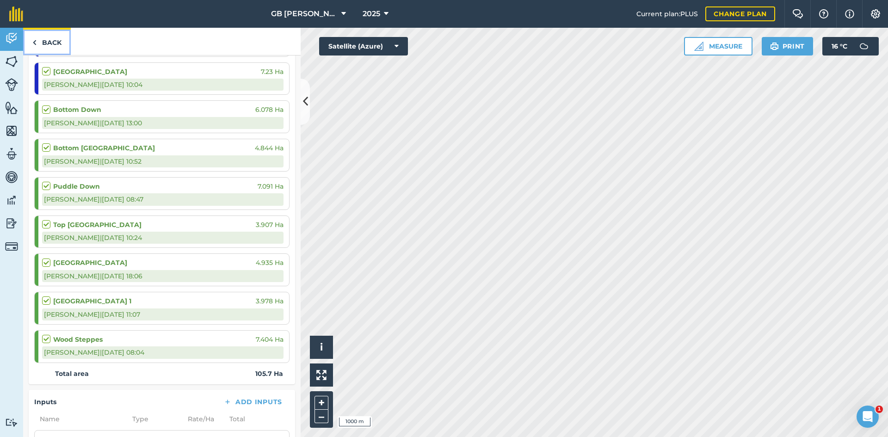
click at [52, 44] on link "Back" at bounding box center [47, 41] width 48 height 27
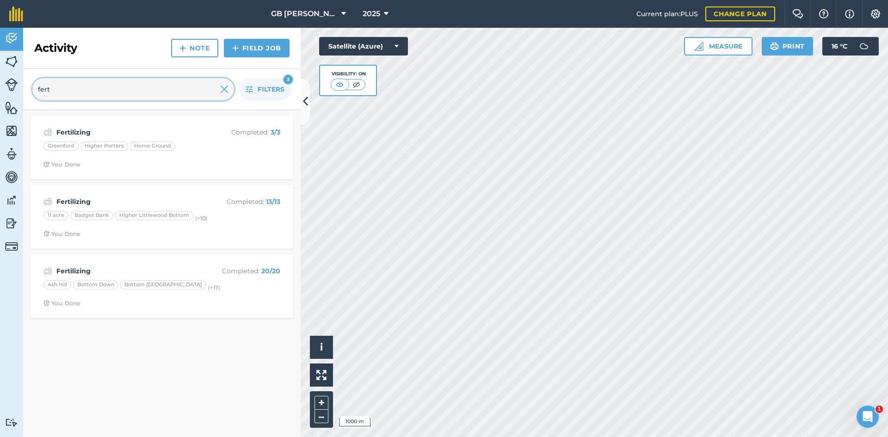
drag, startPoint x: 51, startPoint y: 90, endPoint x: -47, endPoint y: 90, distance: 98.1
click at [0, 90] on html "GB [PERSON_NAME] Farms 2025 Current plan : PLUS Change plan Farm Chat Help Info…" at bounding box center [444, 218] width 888 height 437
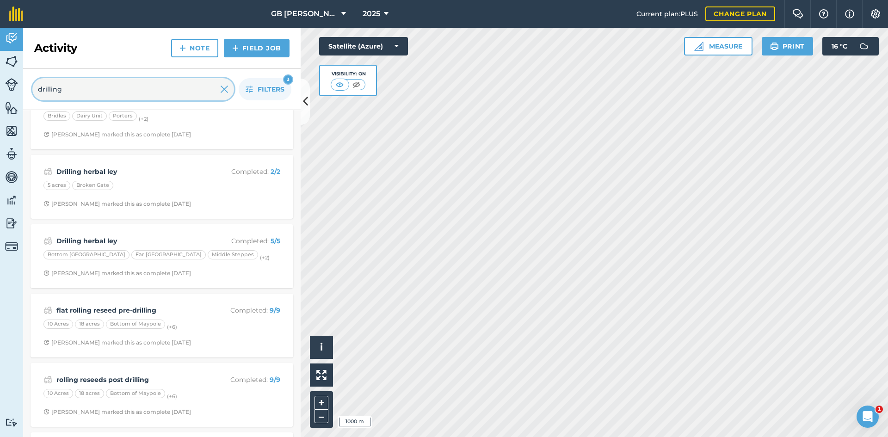
scroll to position [46, 0]
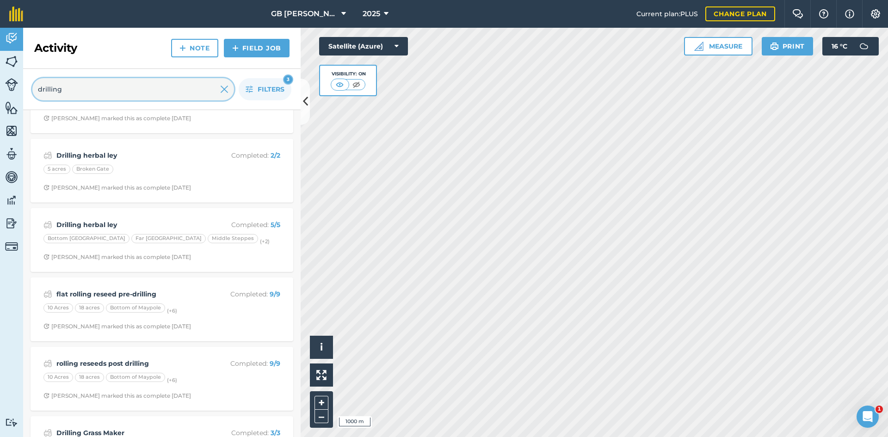
type input "drilling"
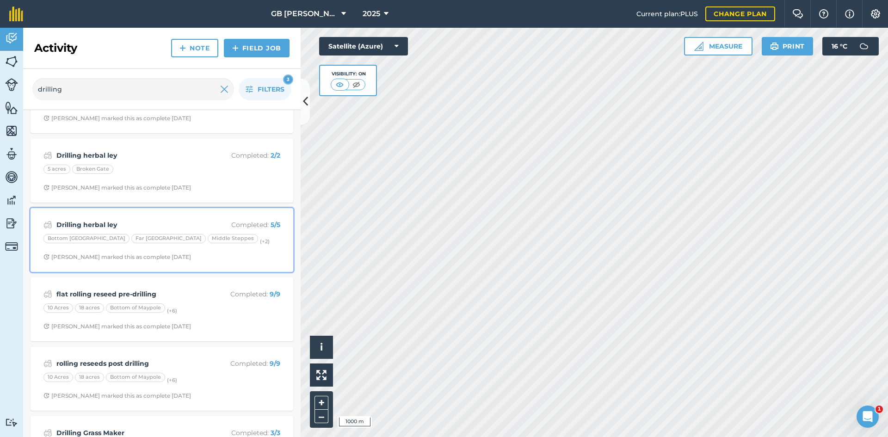
click at [250, 250] on div "Drilling herbal ley Completed : 5 / 5 Bottom Middle Plain Far [GEOGRAPHIC_DATA]…" at bounding box center [162, 240] width 252 height 53
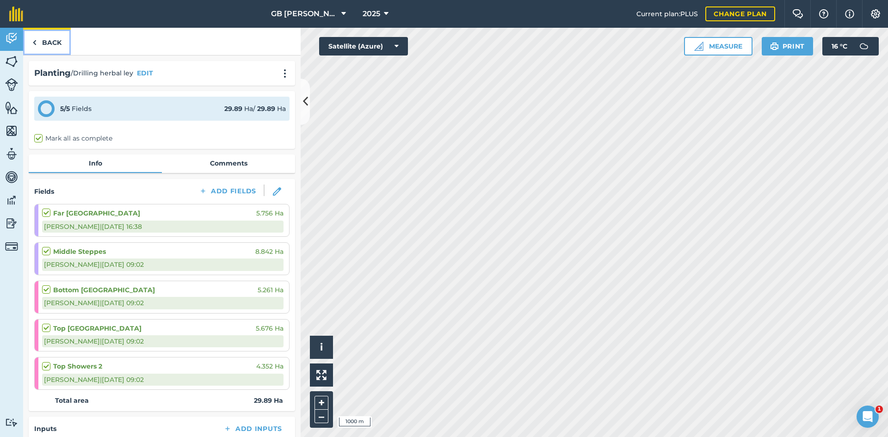
click at [60, 48] on link "Back" at bounding box center [47, 41] width 48 height 27
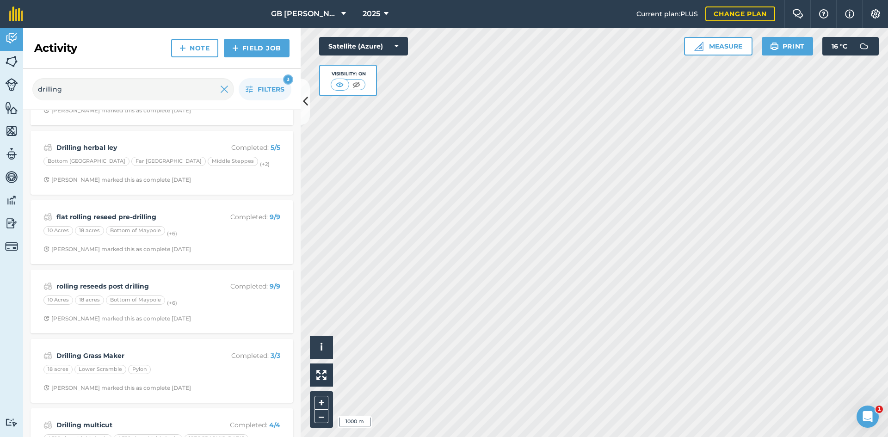
scroll to position [139, 0]
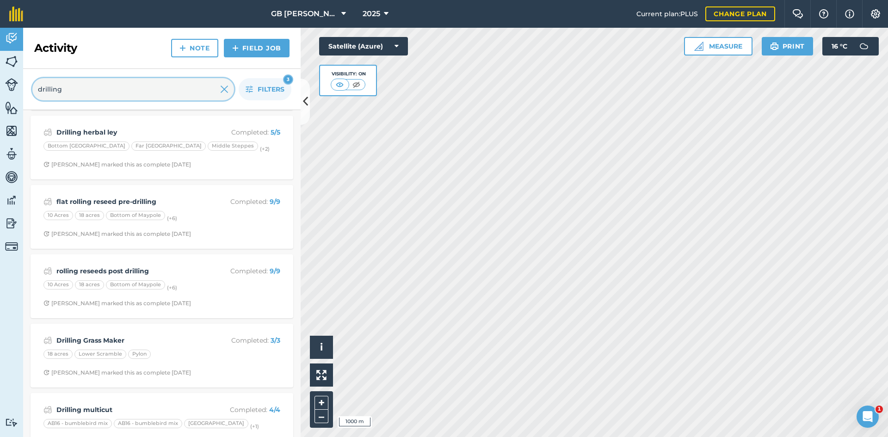
drag, startPoint x: 83, startPoint y: 85, endPoint x: -35, endPoint y: 96, distance: 118.5
click at [0, 96] on html "GB [PERSON_NAME] Farms 2025 Current plan : PLUS Change plan Farm Chat Help Info…" at bounding box center [444, 218] width 888 height 437
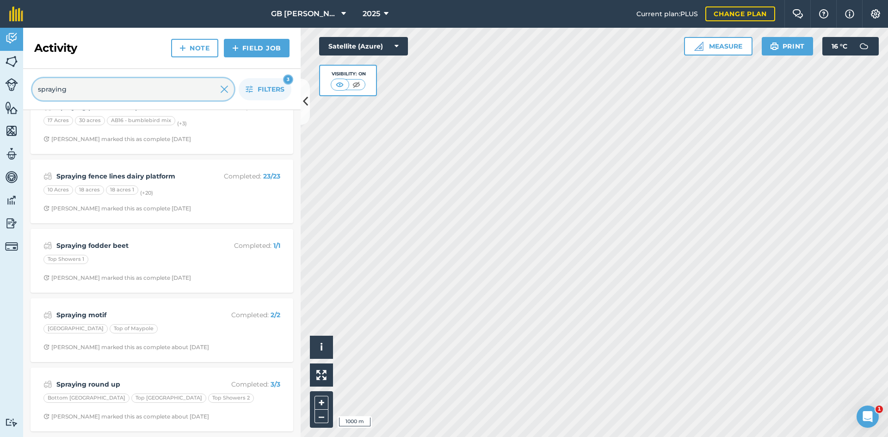
type input "spraying"
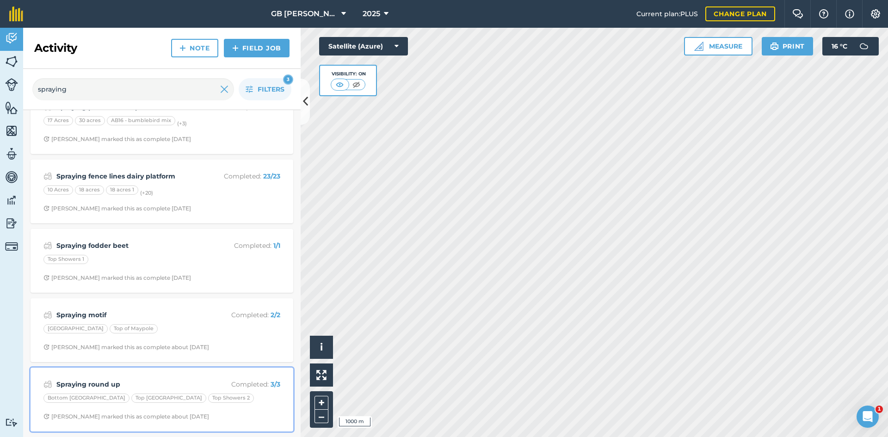
click at [181, 383] on strong "Spraying round up" at bounding box center [129, 384] width 147 height 10
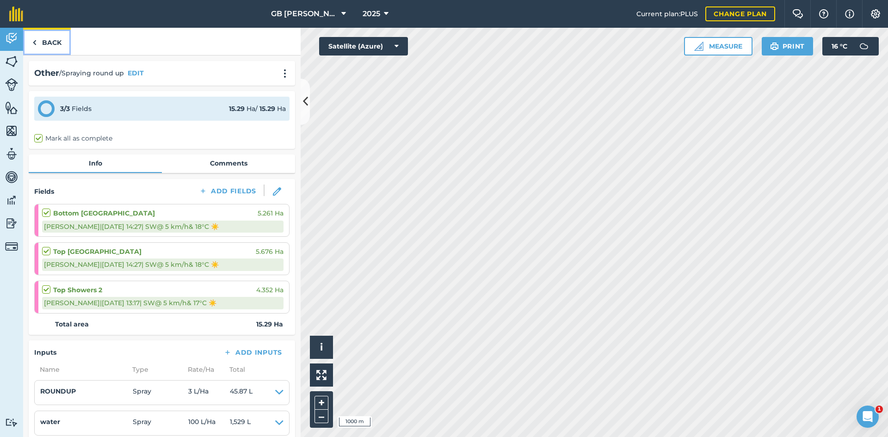
click at [53, 37] on link "Back" at bounding box center [47, 41] width 48 height 27
